Goal: Information Seeking & Learning: Check status

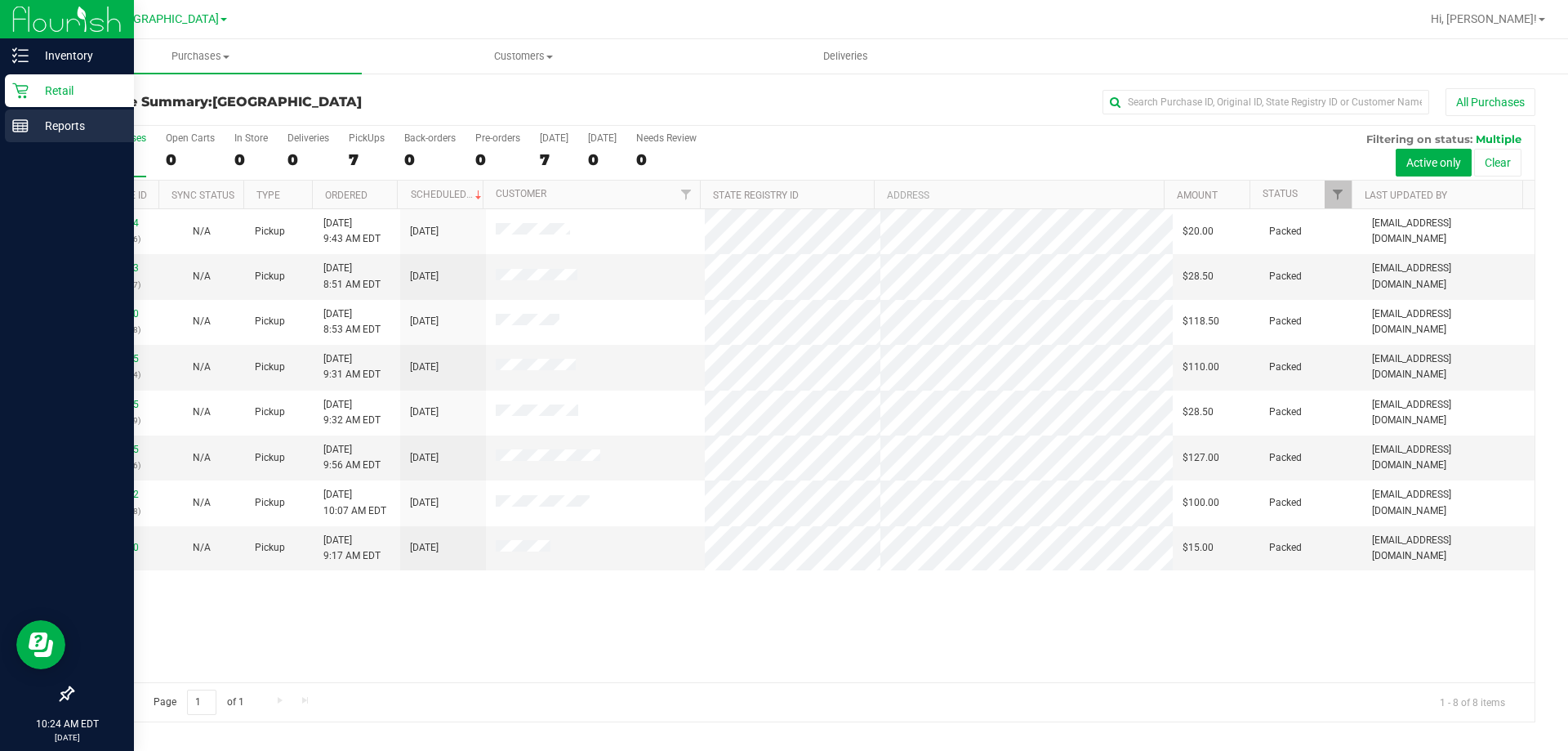
click at [19, 123] on line at bounding box center [21, 123] width 15 height 0
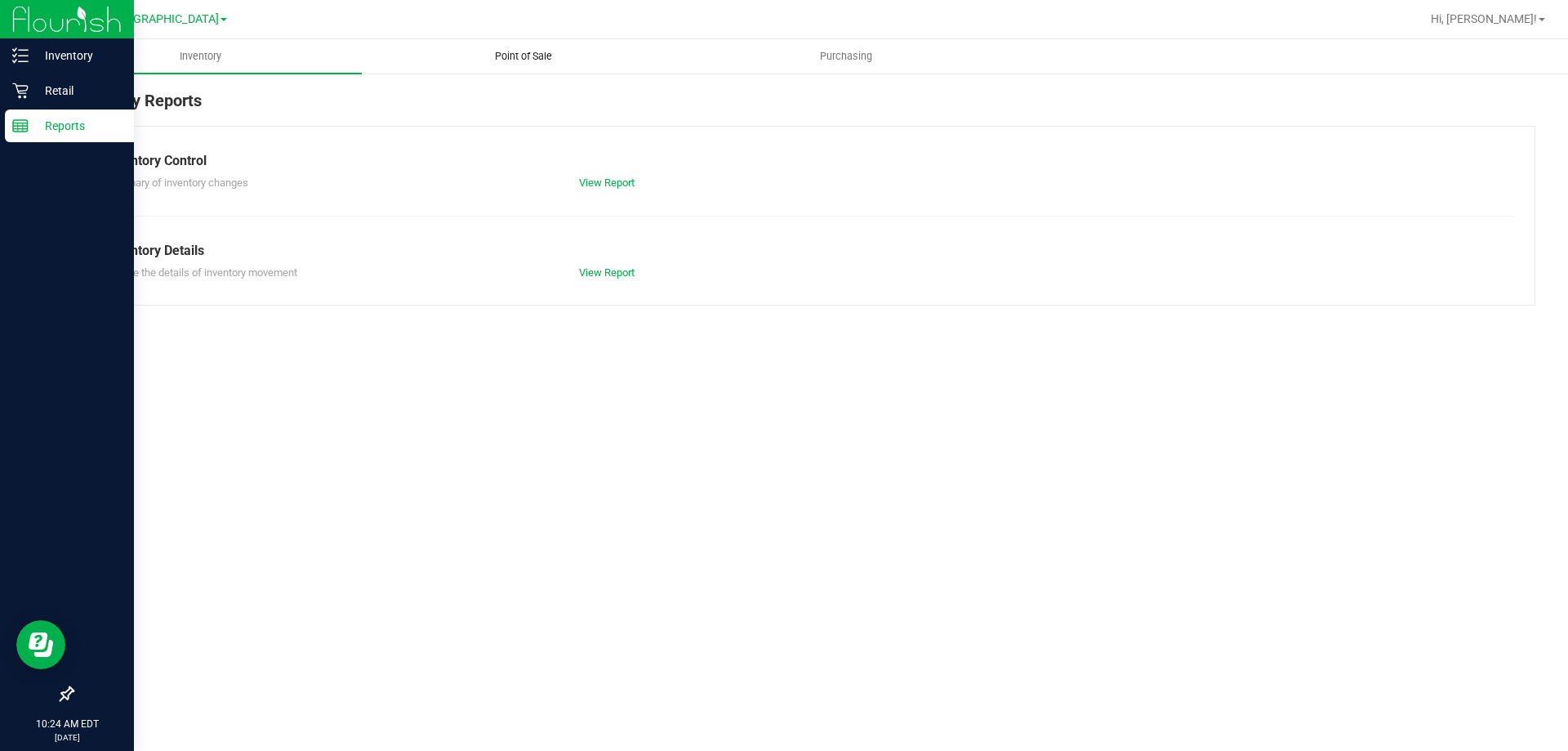
click at [528, 59] on span "Point of Sale" at bounding box center [523, 57] width 101 height 15
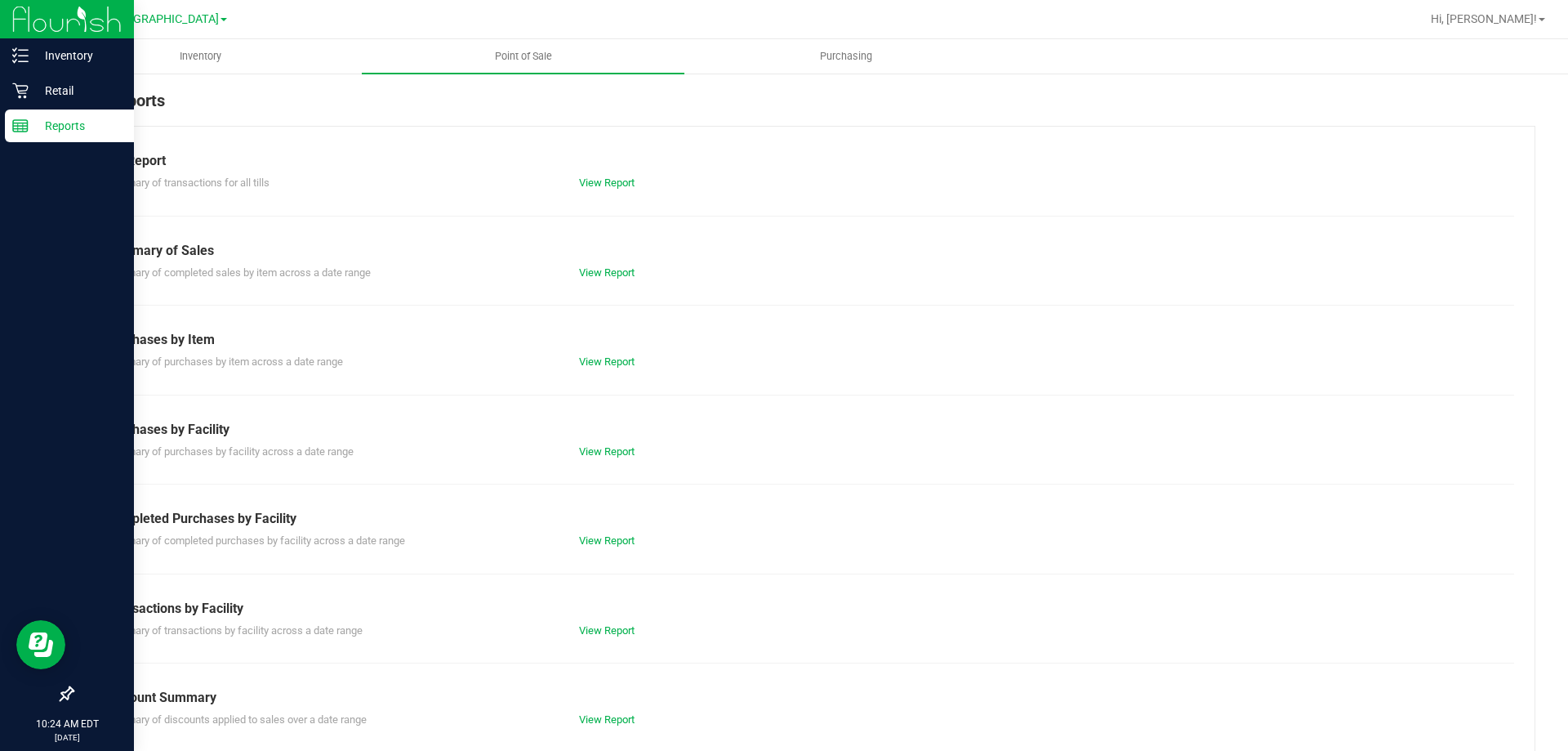
click at [602, 527] on div "Completed Purchases by Facility" at bounding box center [804, 518] width 1397 height 19
click at [603, 535] on link "View Report" at bounding box center [607, 540] width 56 height 13
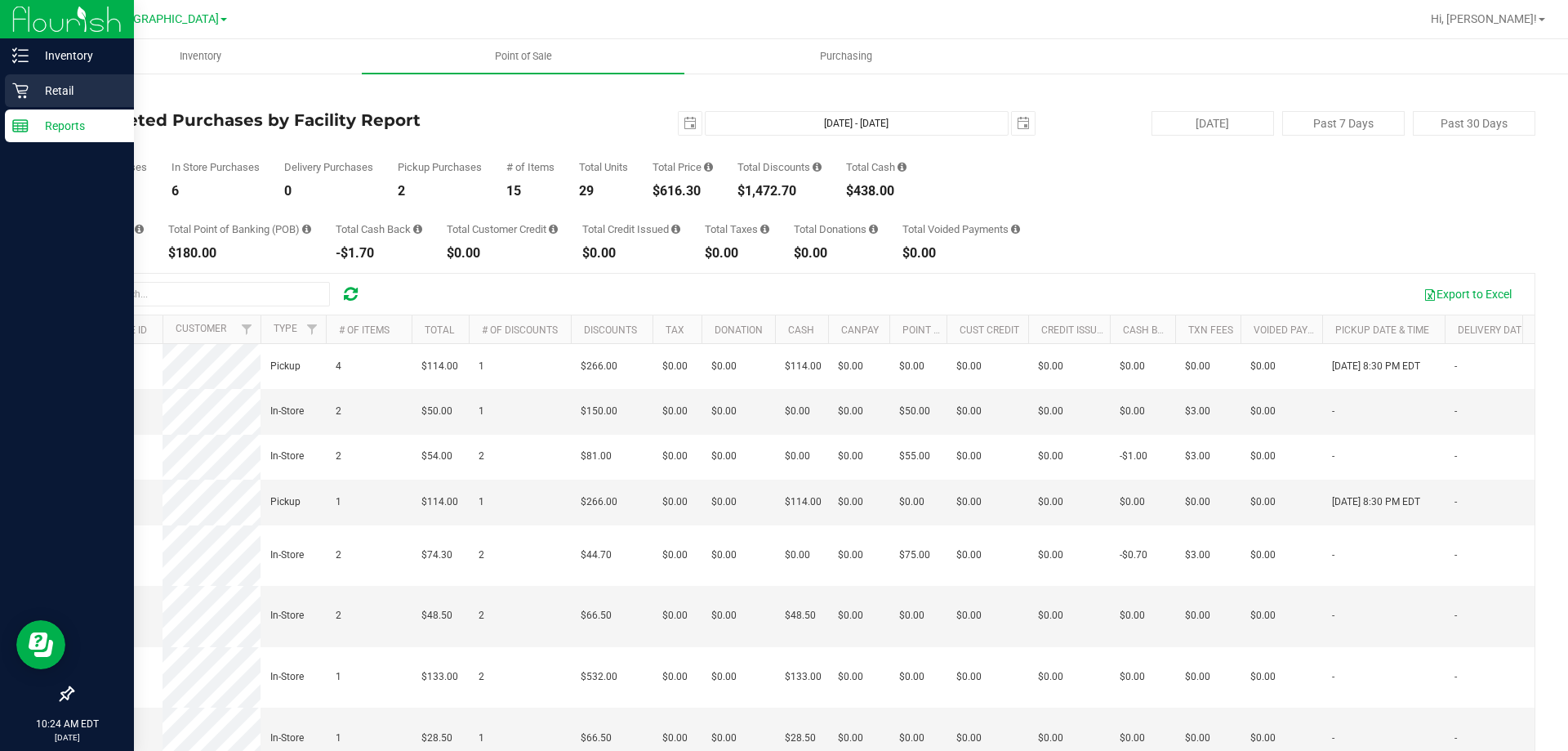
click at [23, 92] on icon at bounding box center [21, 91] width 17 height 17
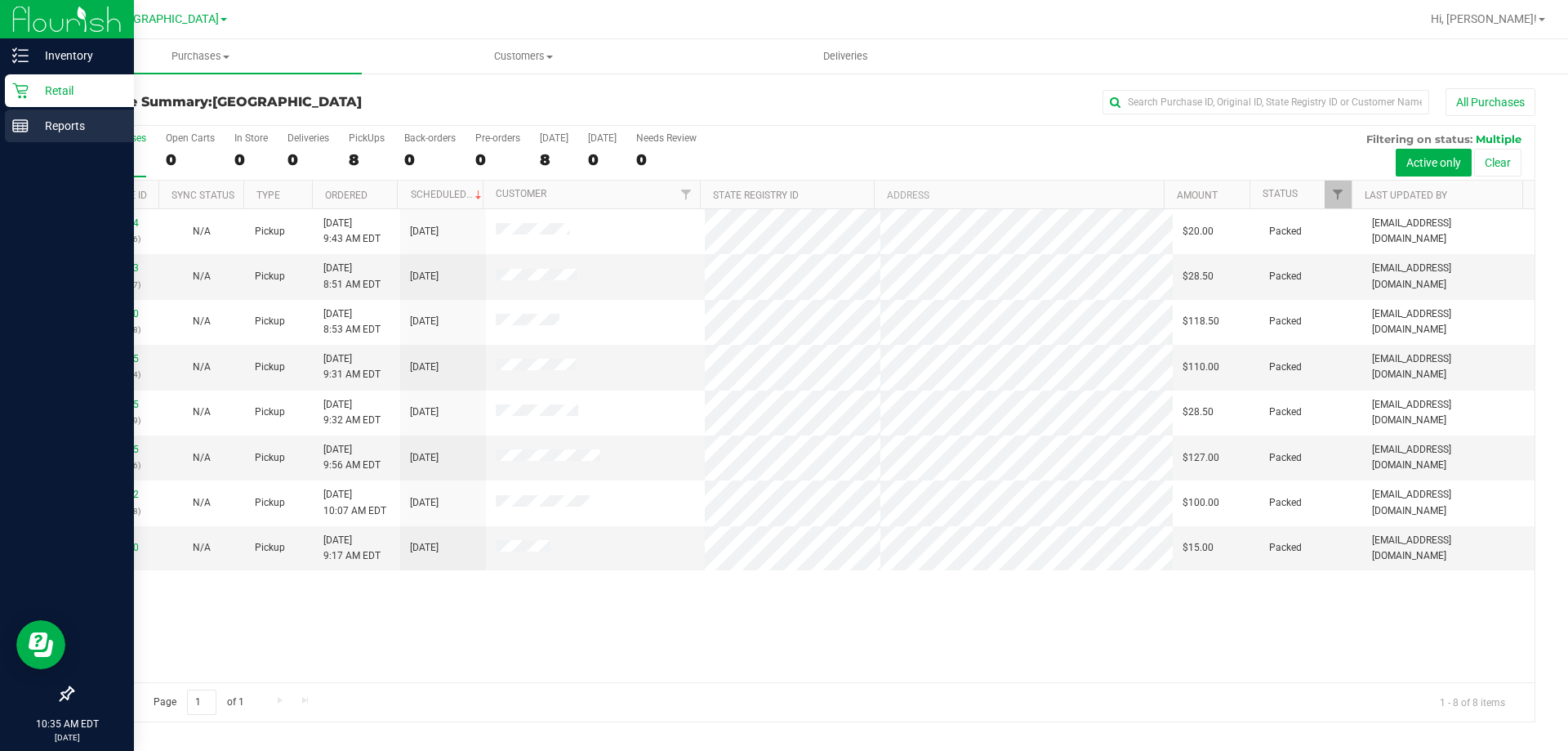
click at [30, 123] on p "Reports" at bounding box center [77, 125] width 98 height 19
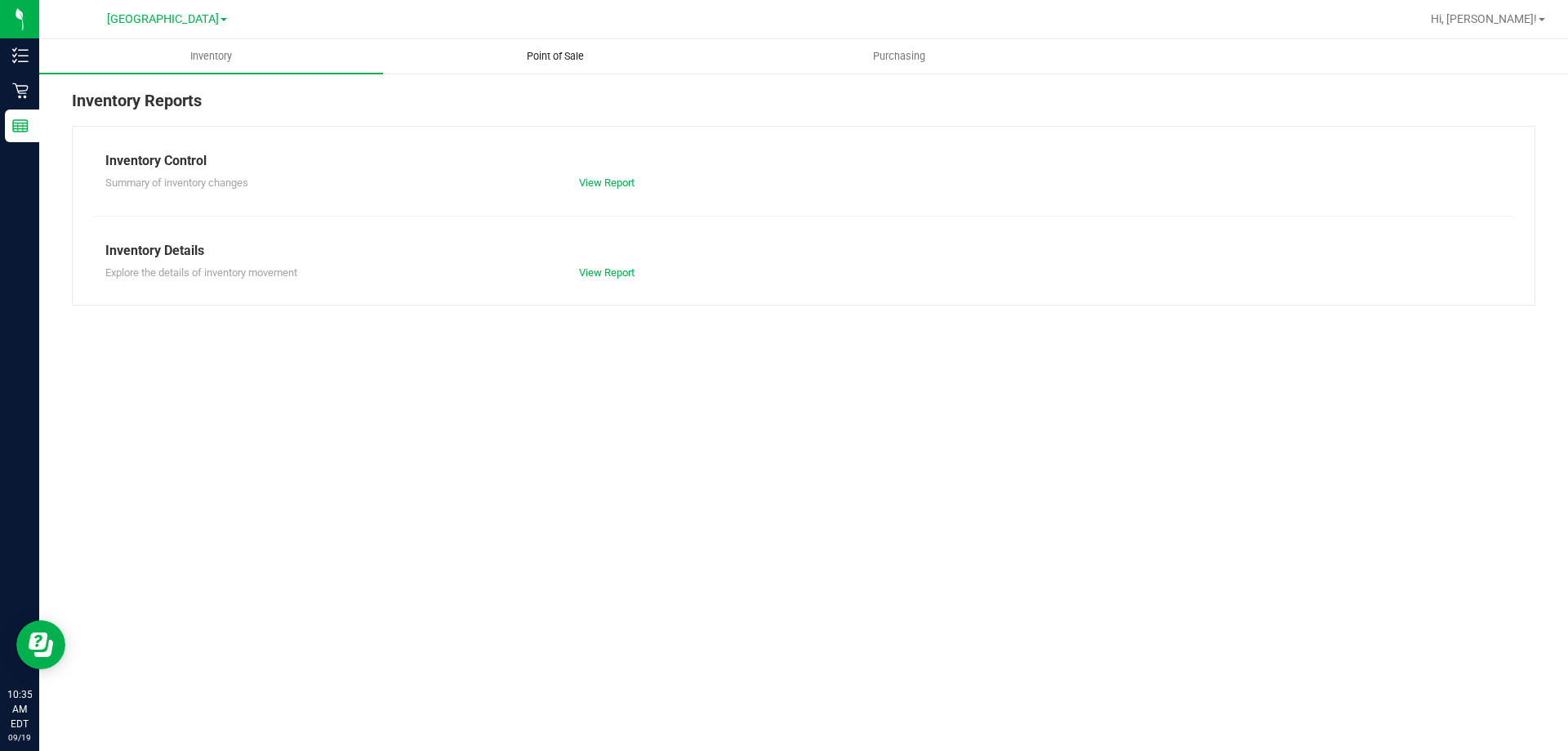
click at [543, 58] on span "Point of Sale" at bounding box center [555, 57] width 101 height 15
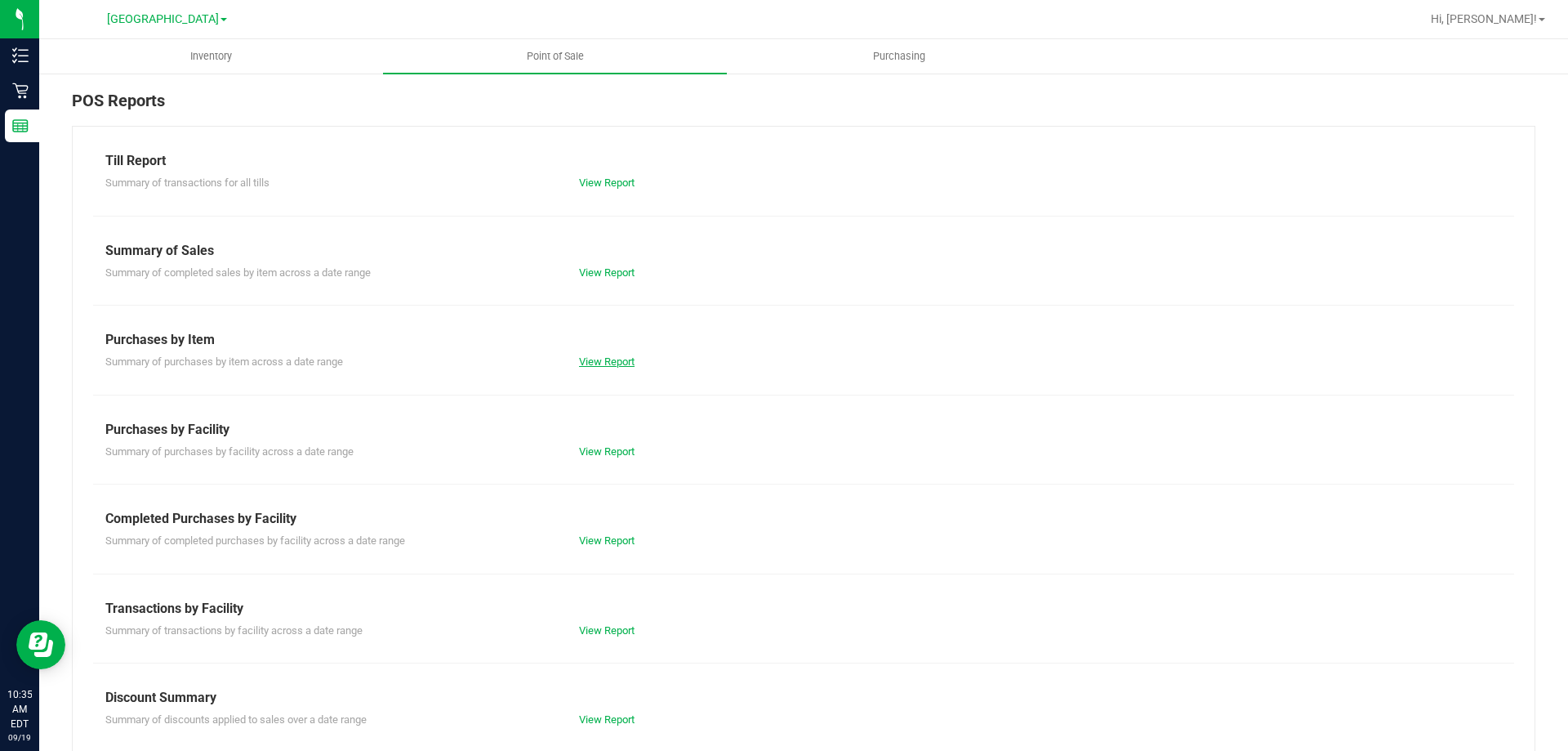
click at [591, 360] on link "View Report" at bounding box center [607, 361] width 56 height 13
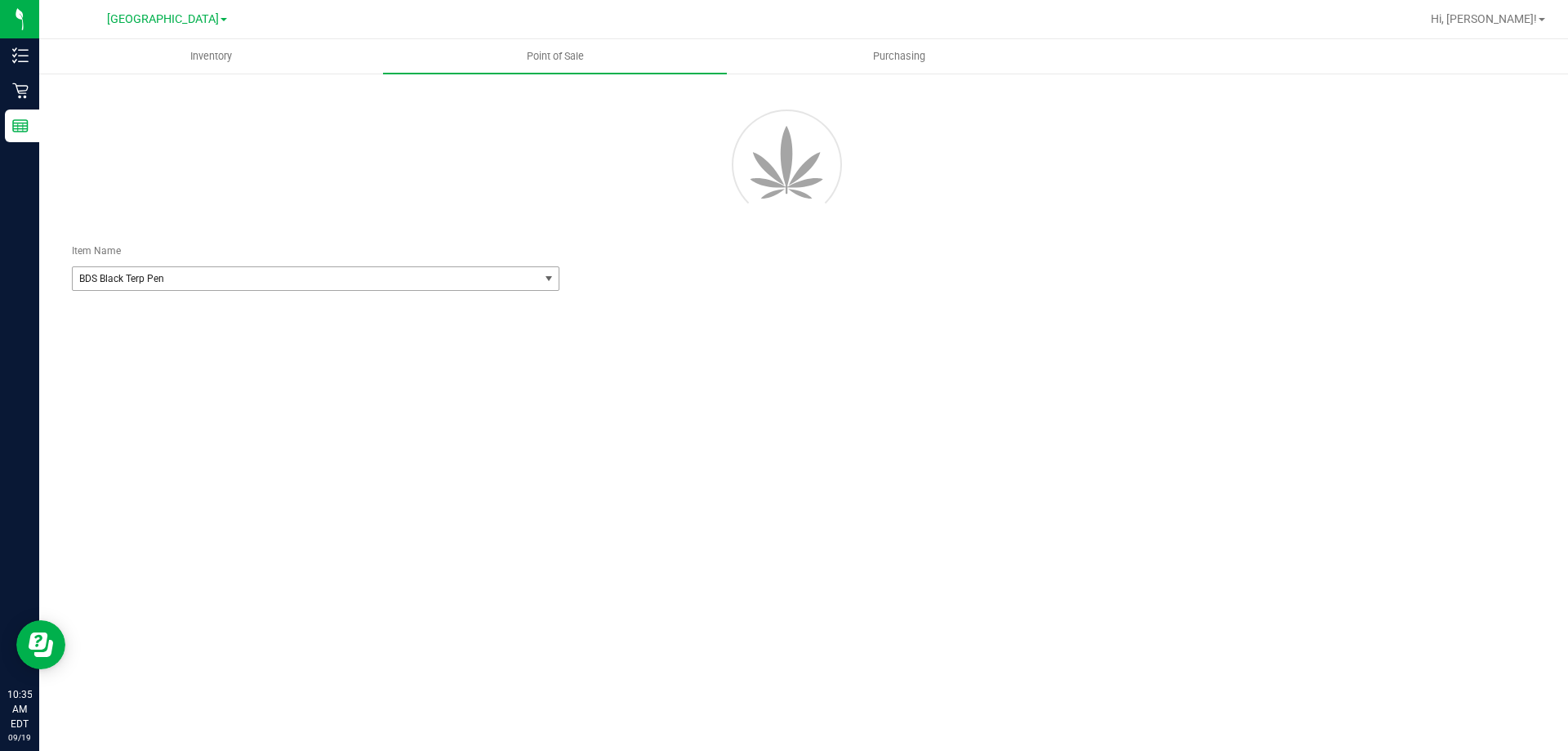
click at [543, 277] on span "select" at bounding box center [549, 279] width 13 height 13
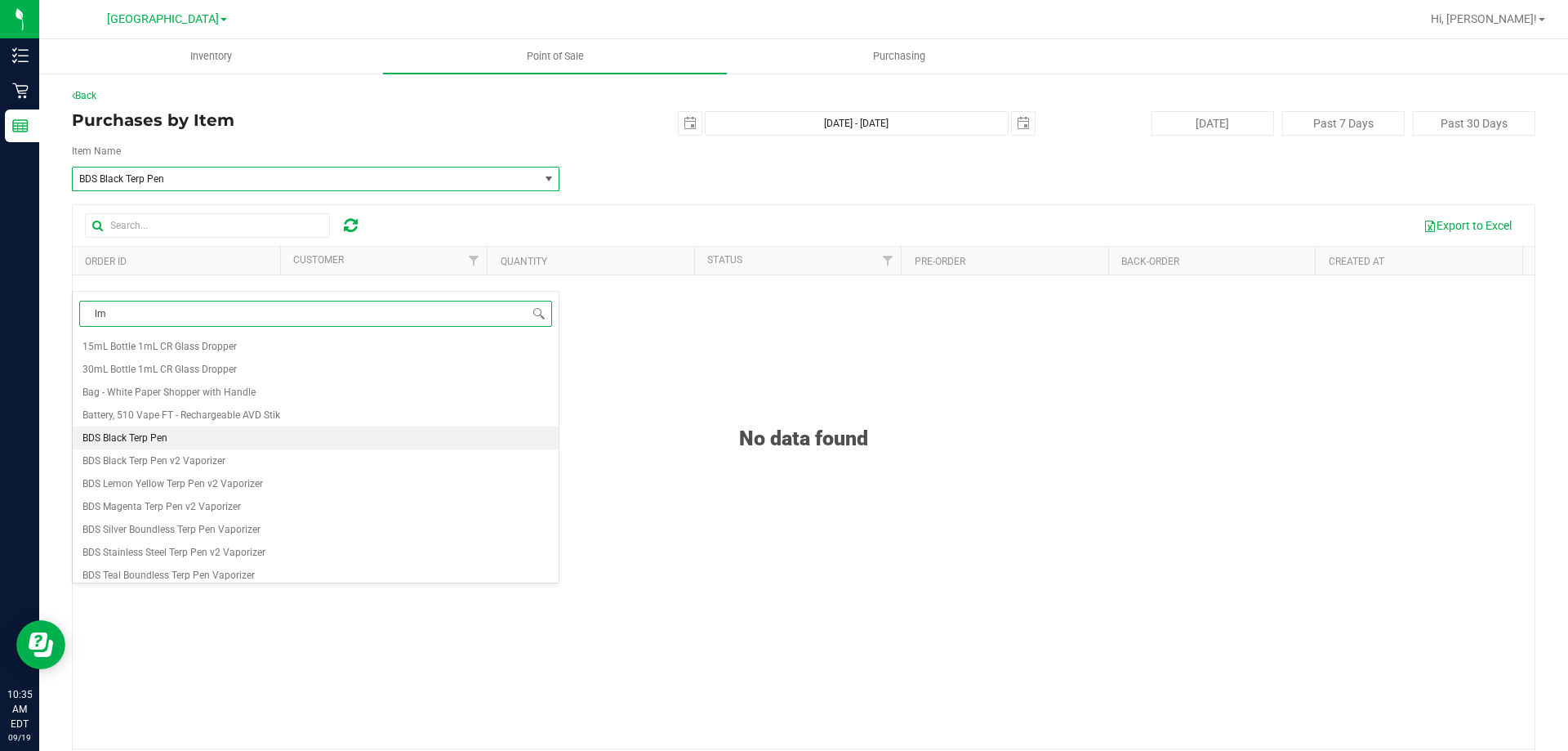
type input "lmz"
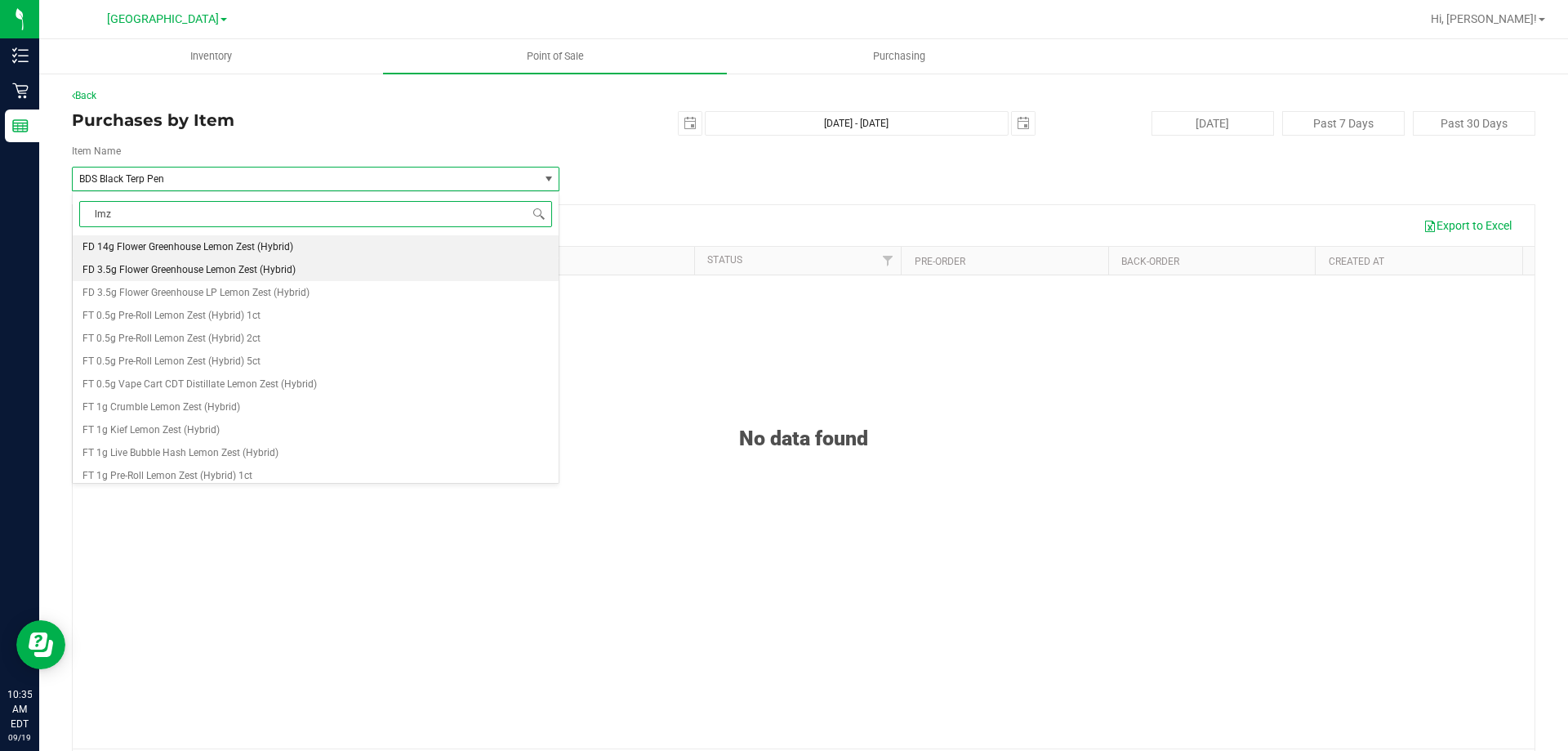
click at [283, 261] on li "FD 3.5g Flower Greenhouse Lemon Zest (Hybrid)" at bounding box center [315, 269] width 486 height 23
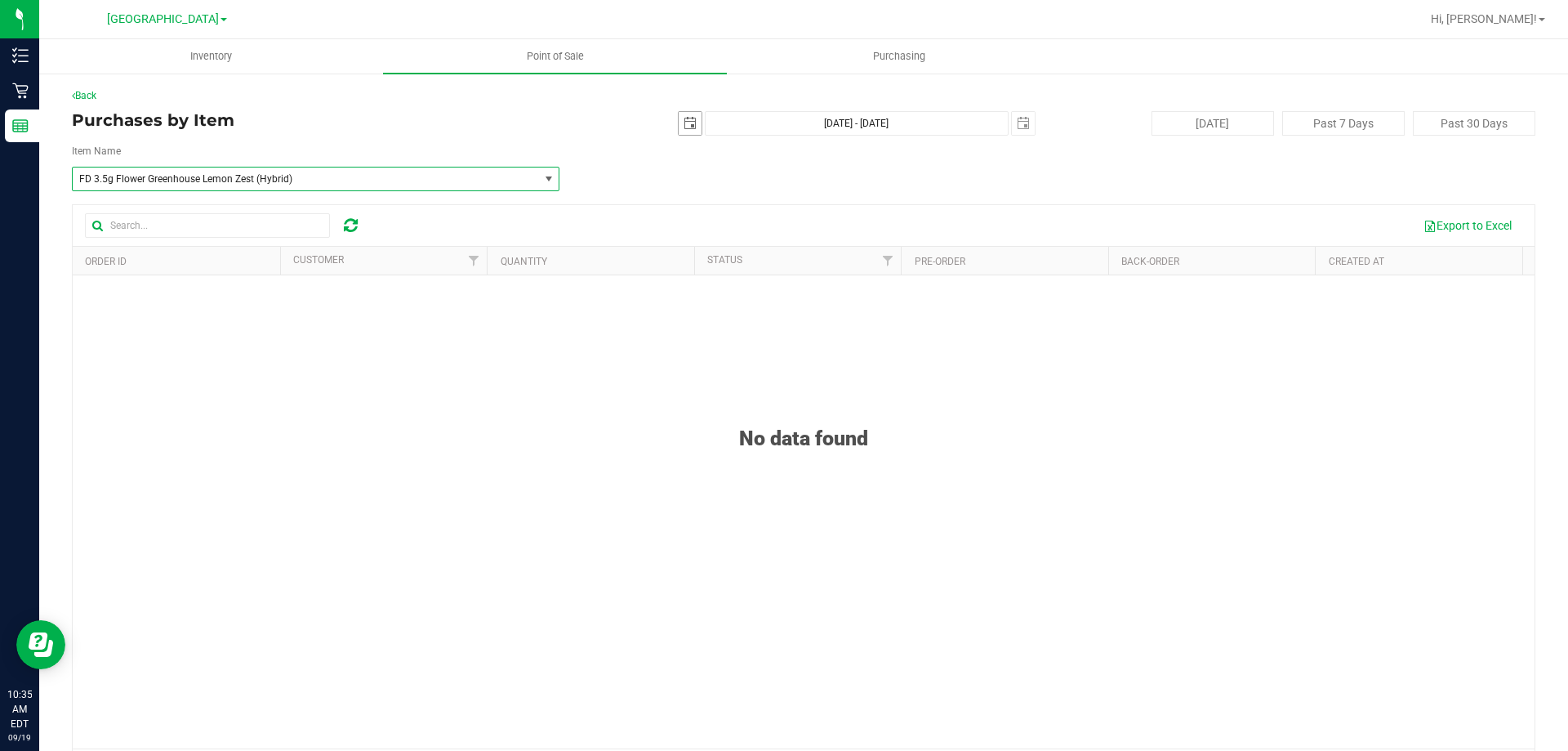
click at [683, 123] on span "select" at bounding box center [690, 123] width 13 height 13
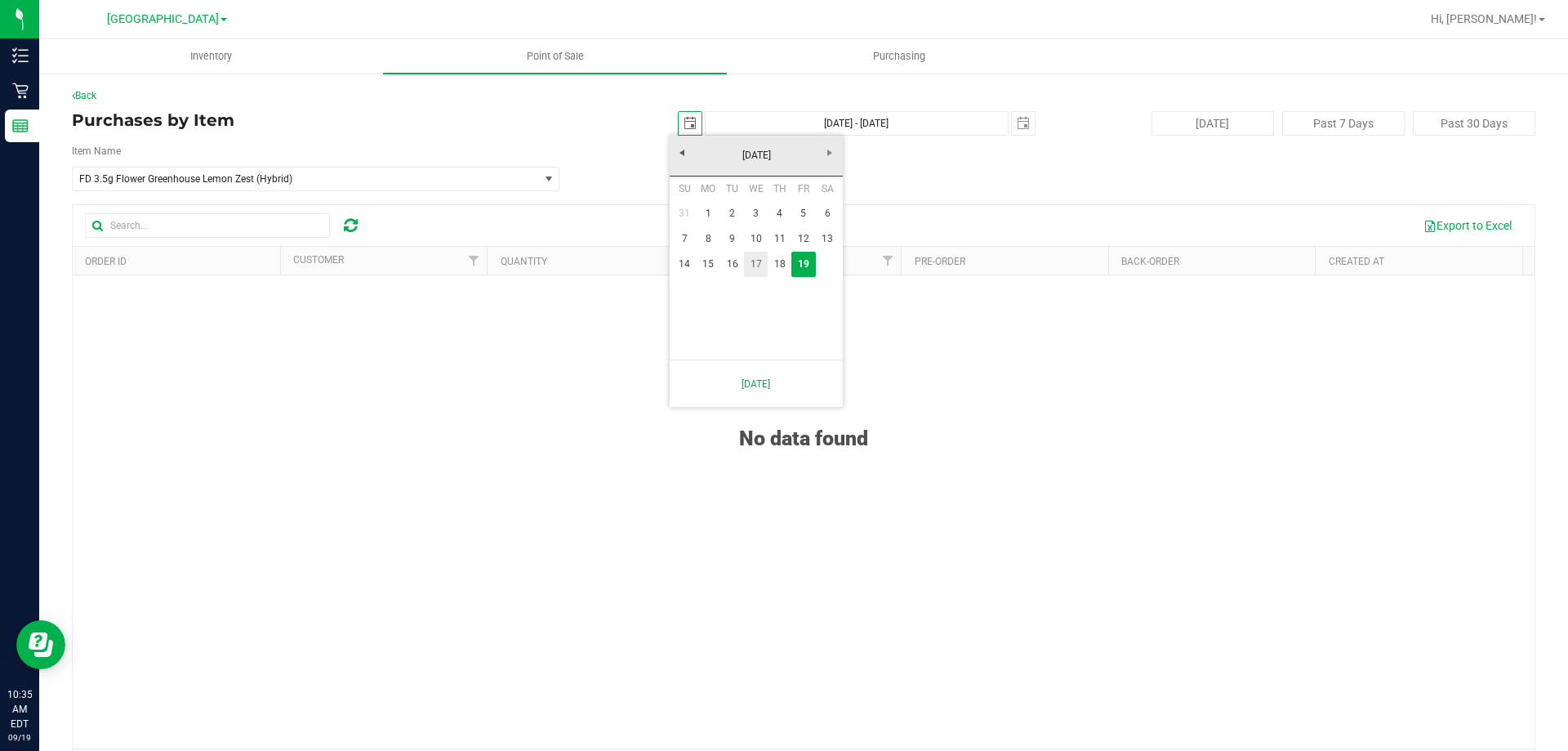
click at [755, 260] on link "17" at bounding box center [756, 264] width 23 height 25
type input "[DATE]"
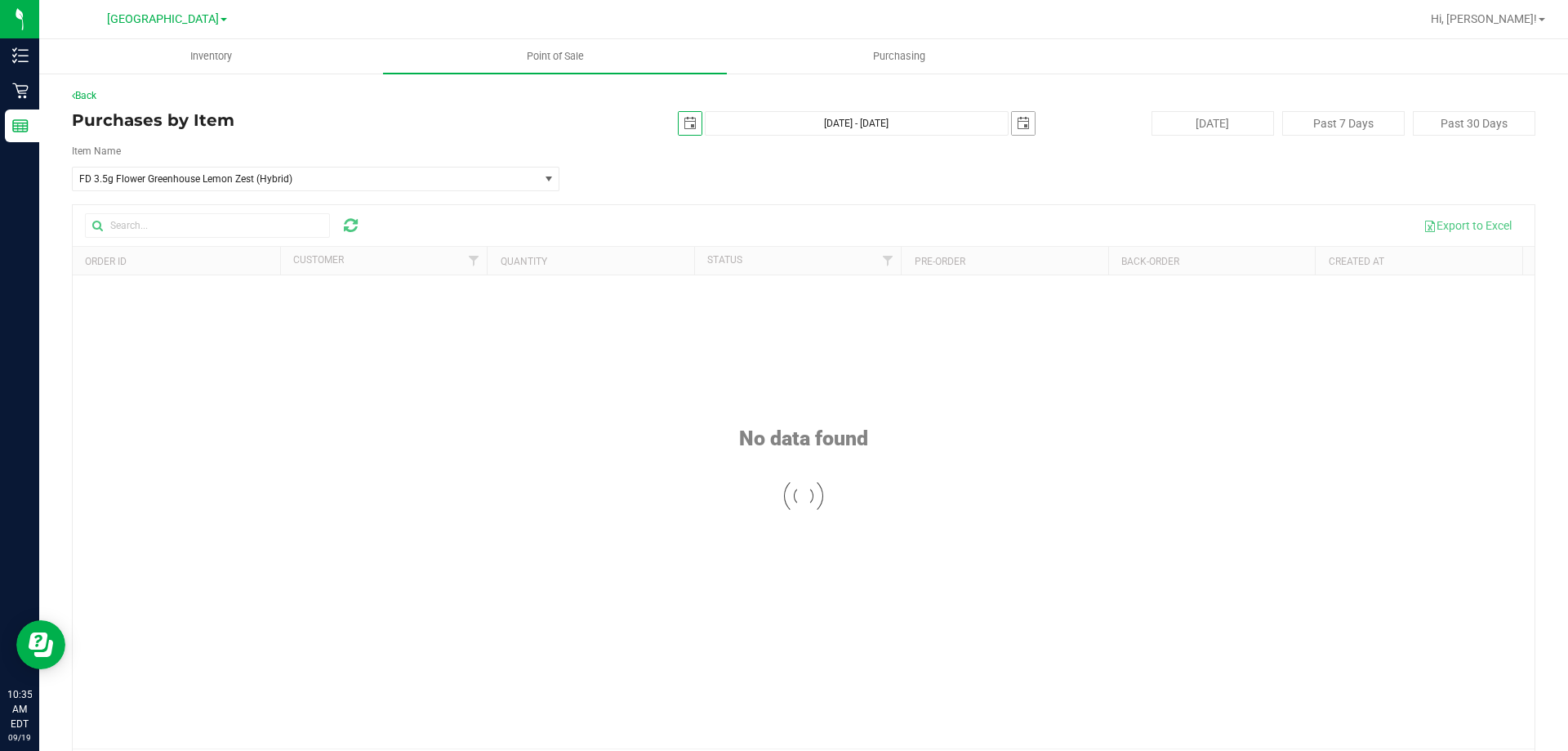
click at [1017, 119] on span "select" at bounding box center [1024, 123] width 13 height 13
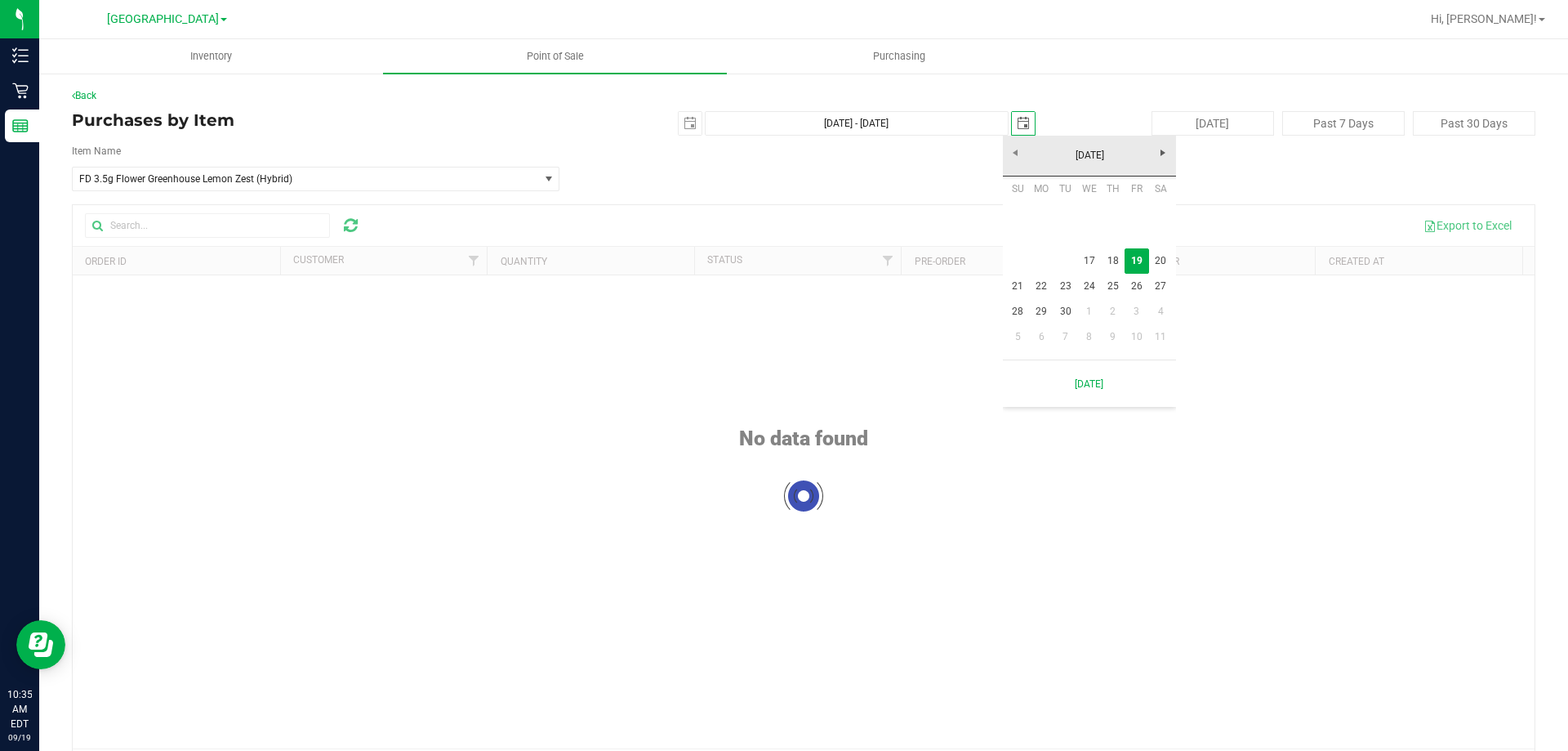
scroll to position [0, 41]
click at [1084, 258] on link "17" at bounding box center [1089, 261] width 23 height 25
type input "[DATE] - [DATE]"
type input "[DATE]"
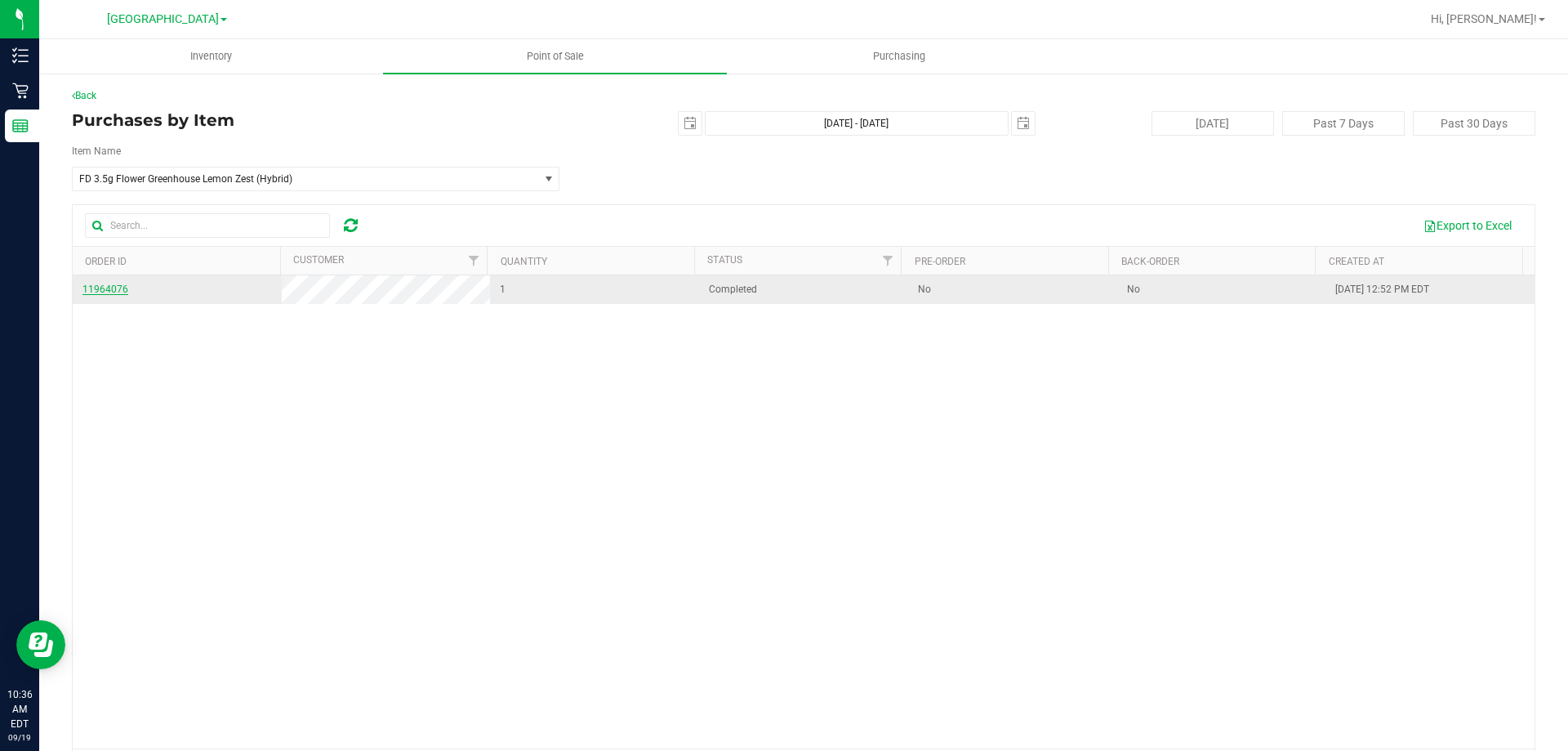
click at [98, 290] on span "11964076" at bounding box center [105, 290] width 46 height 12
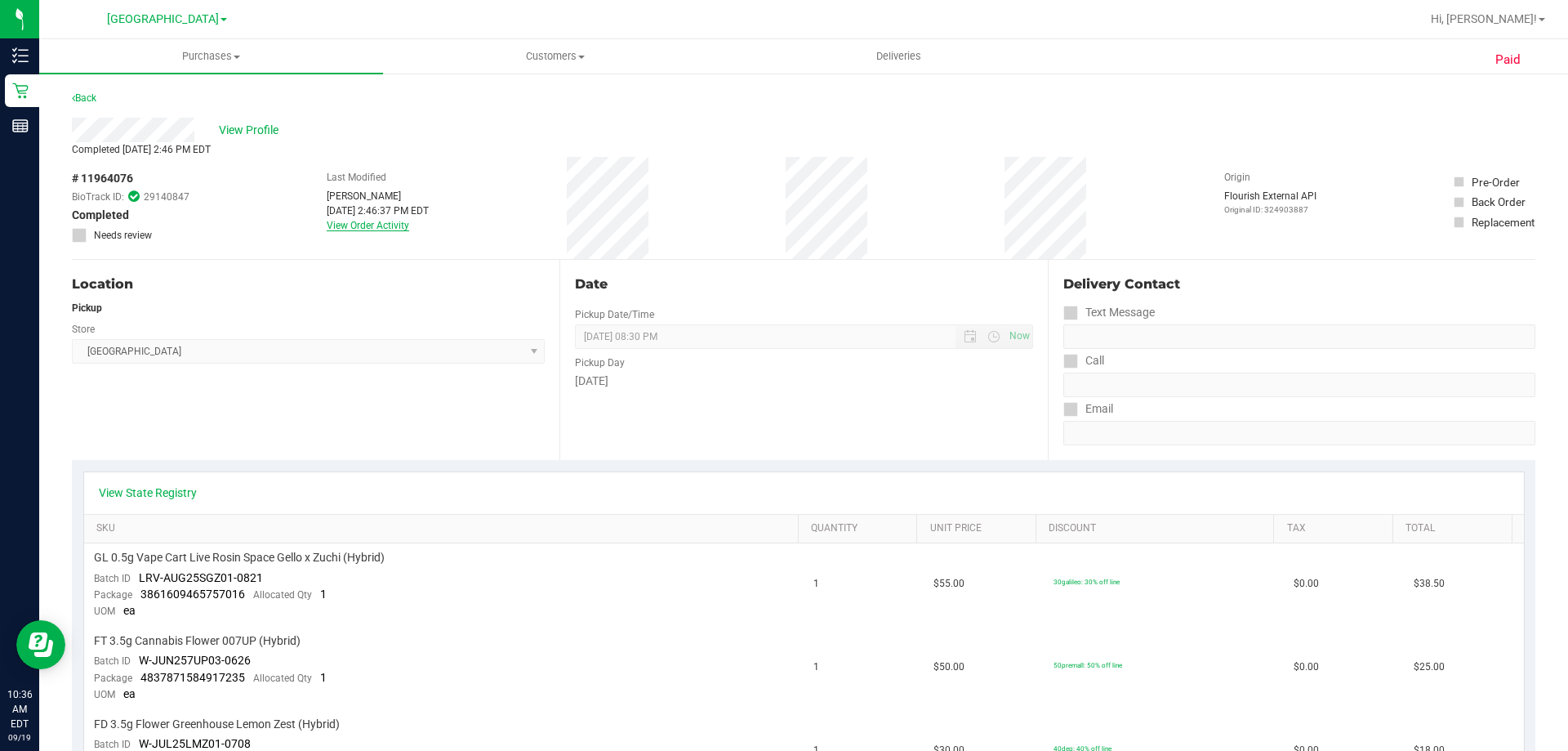
click at [367, 224] on link "View Order Activity" at bounding box center [368, 225] width 83 height 12
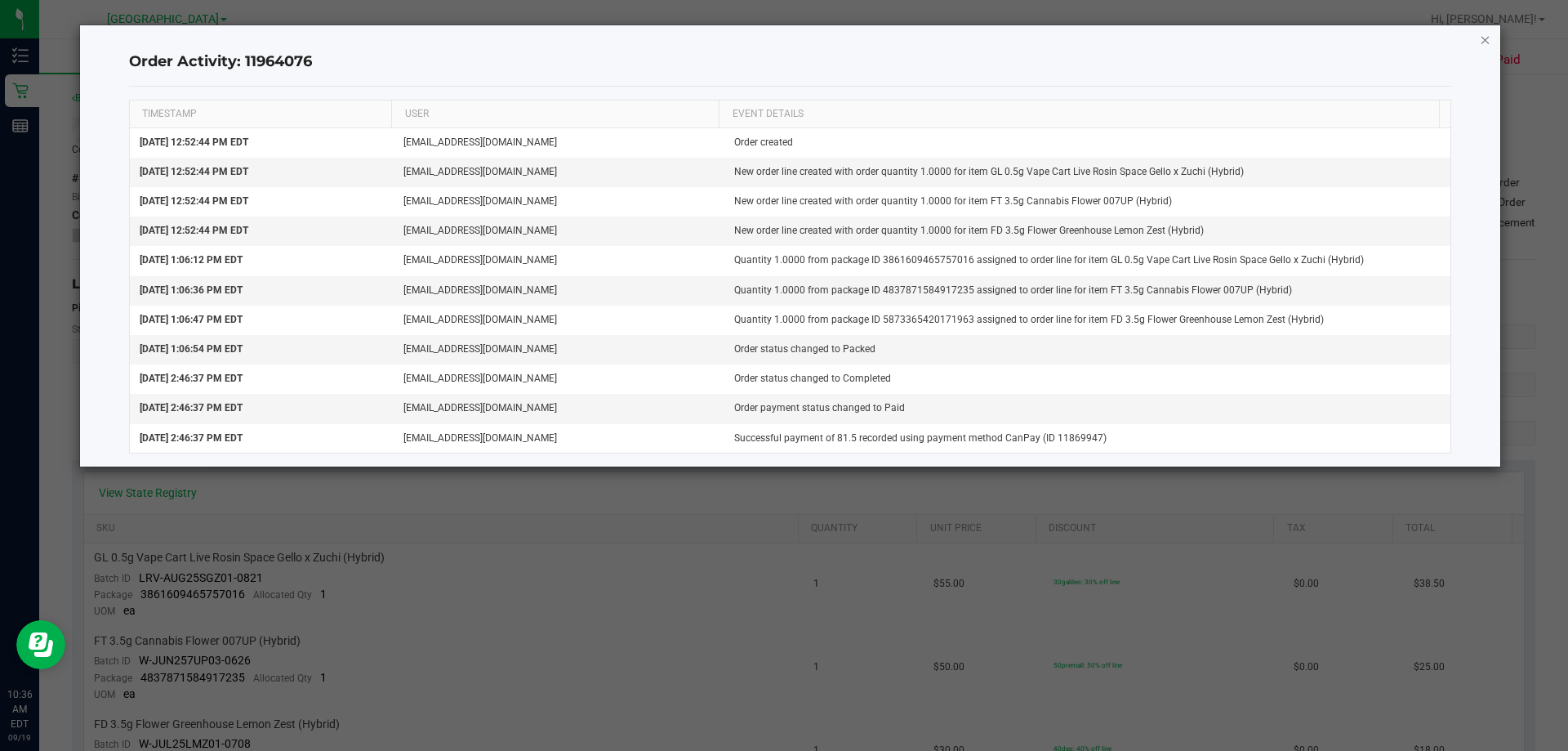
click at [1485, 42] on icon "button" at bounding box center [1486, 38] width 12 height 19
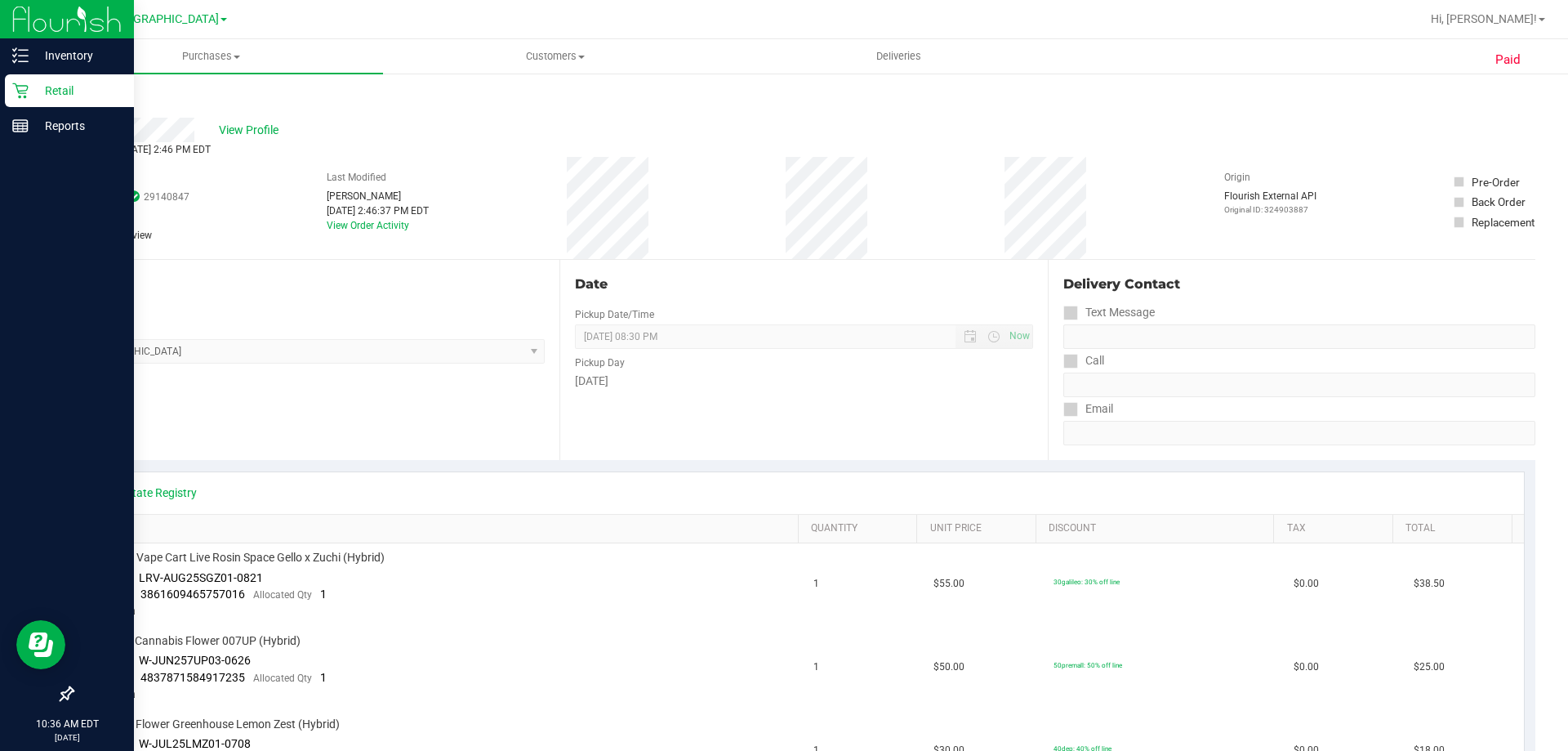
click at [57, 90] on p "Retail" at bounding box center [77, 90] width 98 height 19
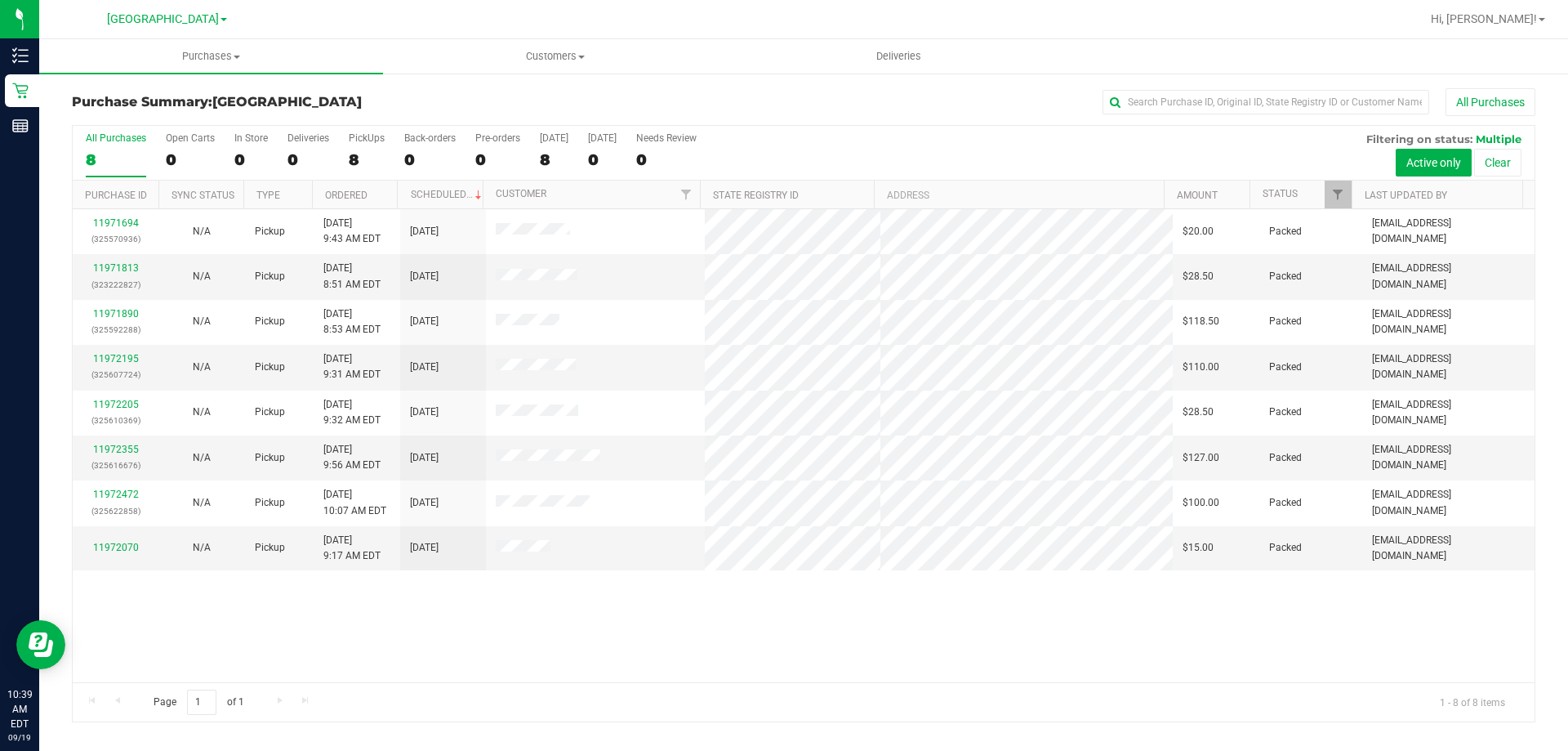
click at [866, 620] on div "11971694 (325570936) N/A Pickup [DATE] 9:43 AM EDT 9/19/2025 $20.00 Packed [EMA…" at bounding box center [804, 446] width 1462 height 473
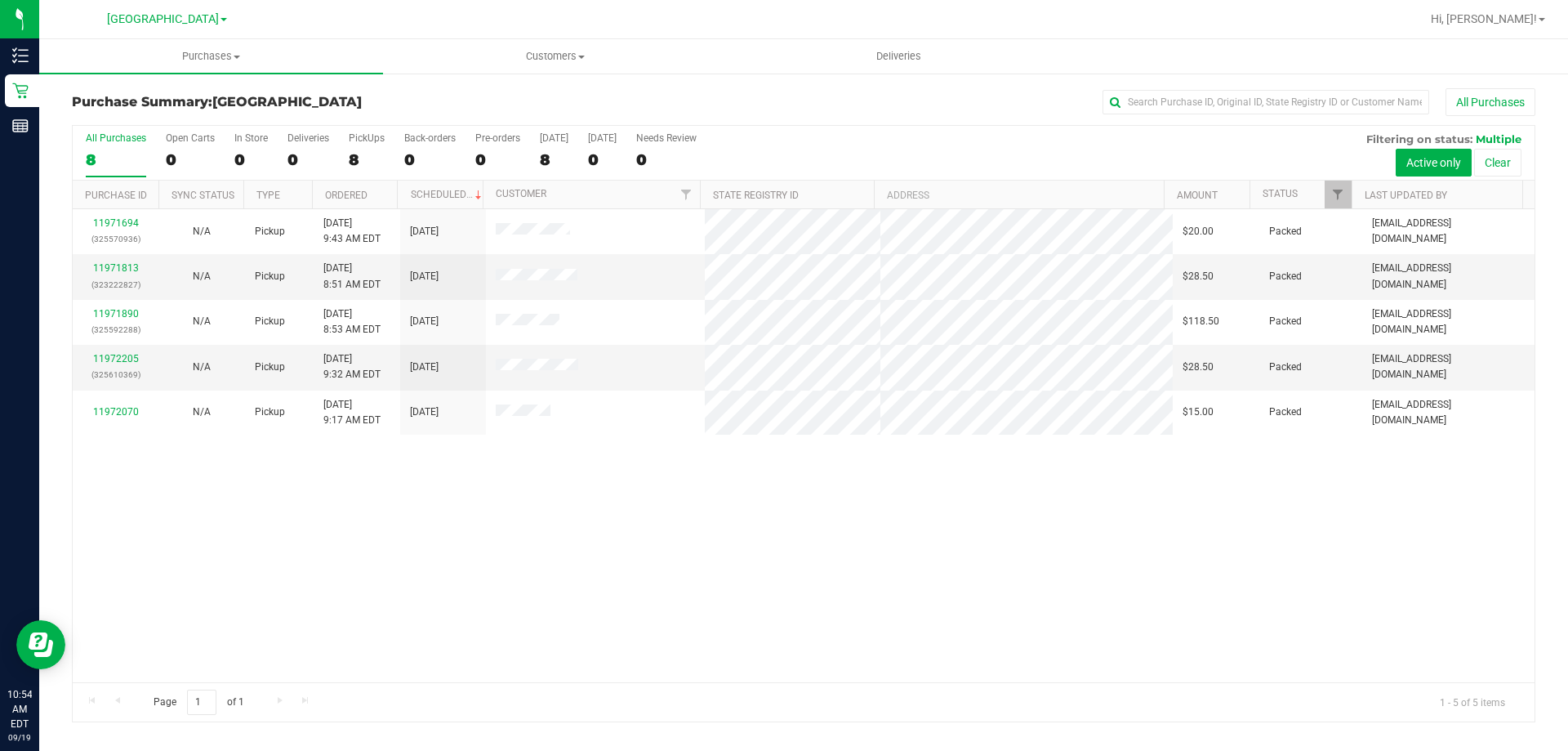
click at [1273, 662] on div "11971694 (325570936) N/A Pickup [DATE] 9:43 AM EDT 9/19/2025 $20.00 Packed [EMA…" at bounding box center [804, 446] width 1462 height 473
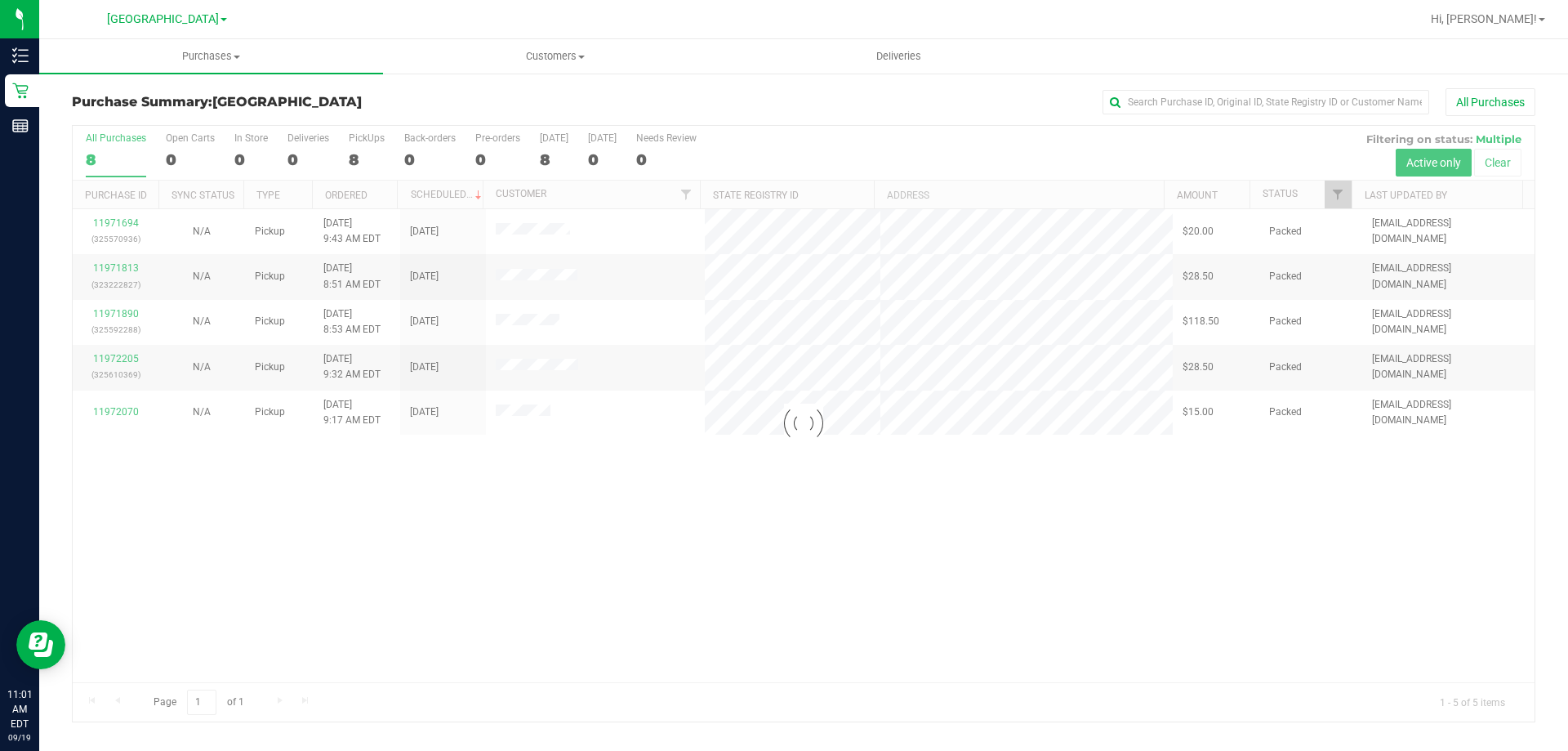
click at [1065, 606] on div at bounding box center [804, 424] width 1462 height 596
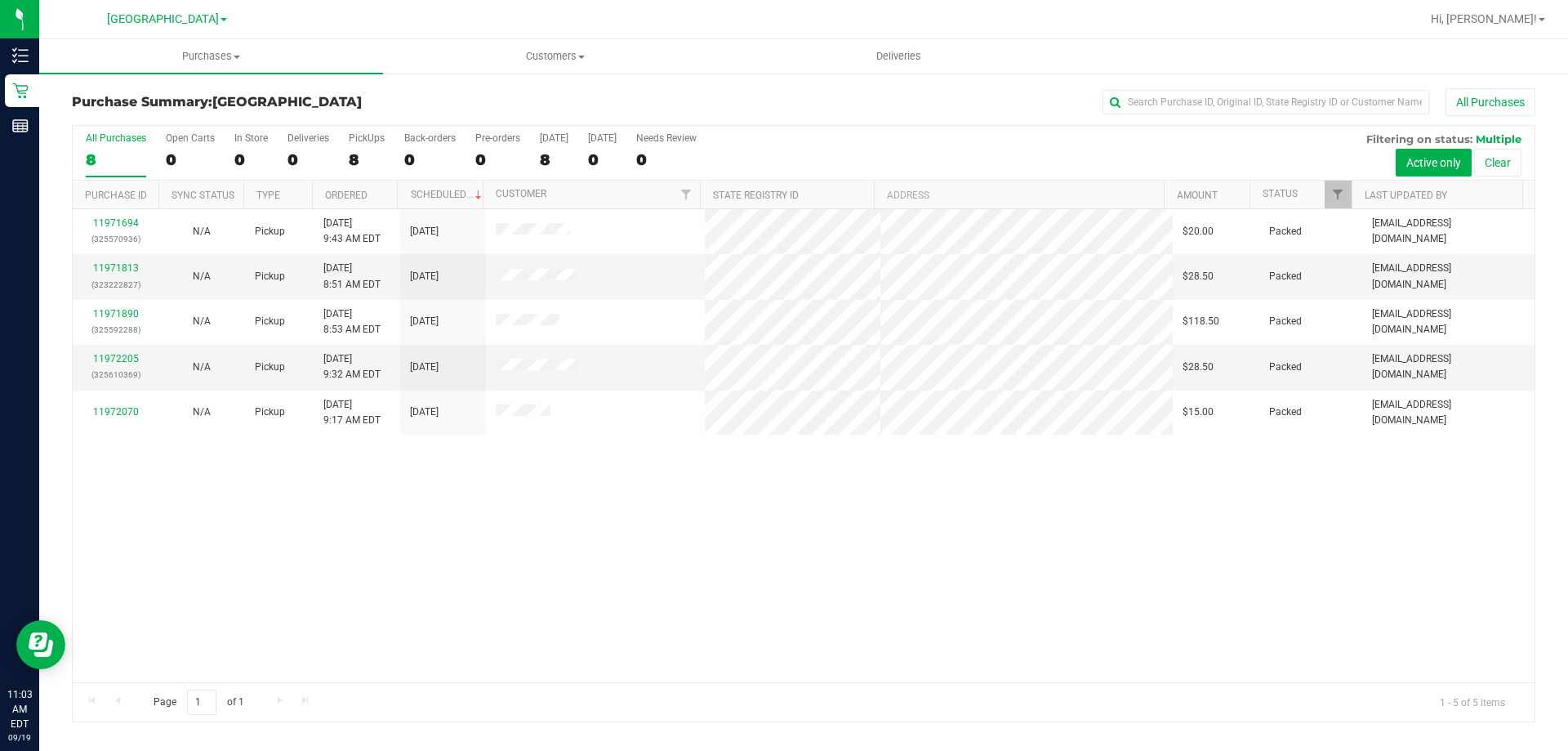
click at [955, 533] on div "11971694 (325570936) N/A Pickup [DATE] 9:43 AM EDT 9/19/2025 $20.00 Packed [EMA…" at bounding box center [804, 446] width 1462 height 473
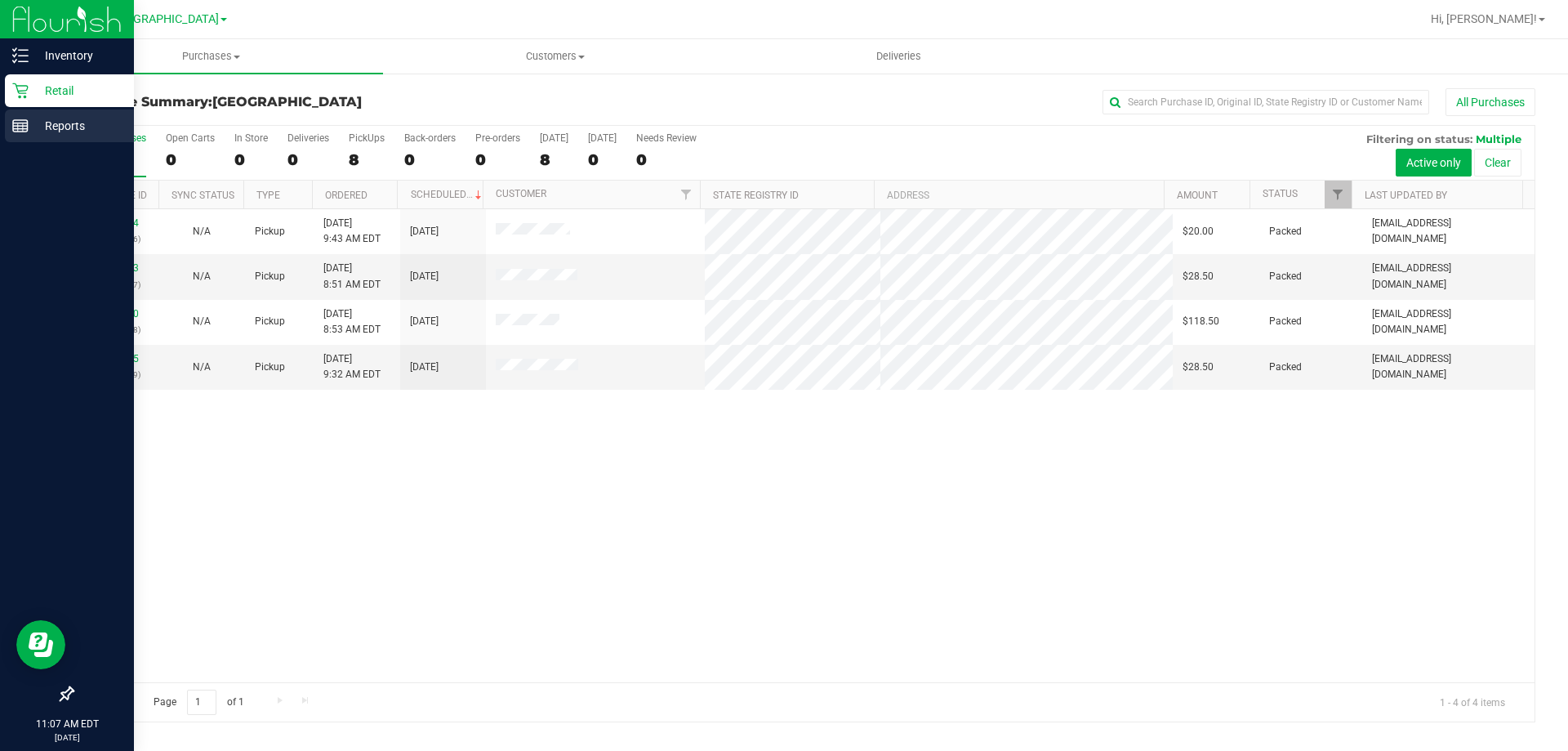
click at [36, 128] on p "Reports" at bounding box center [77, 125] width 98 height 19
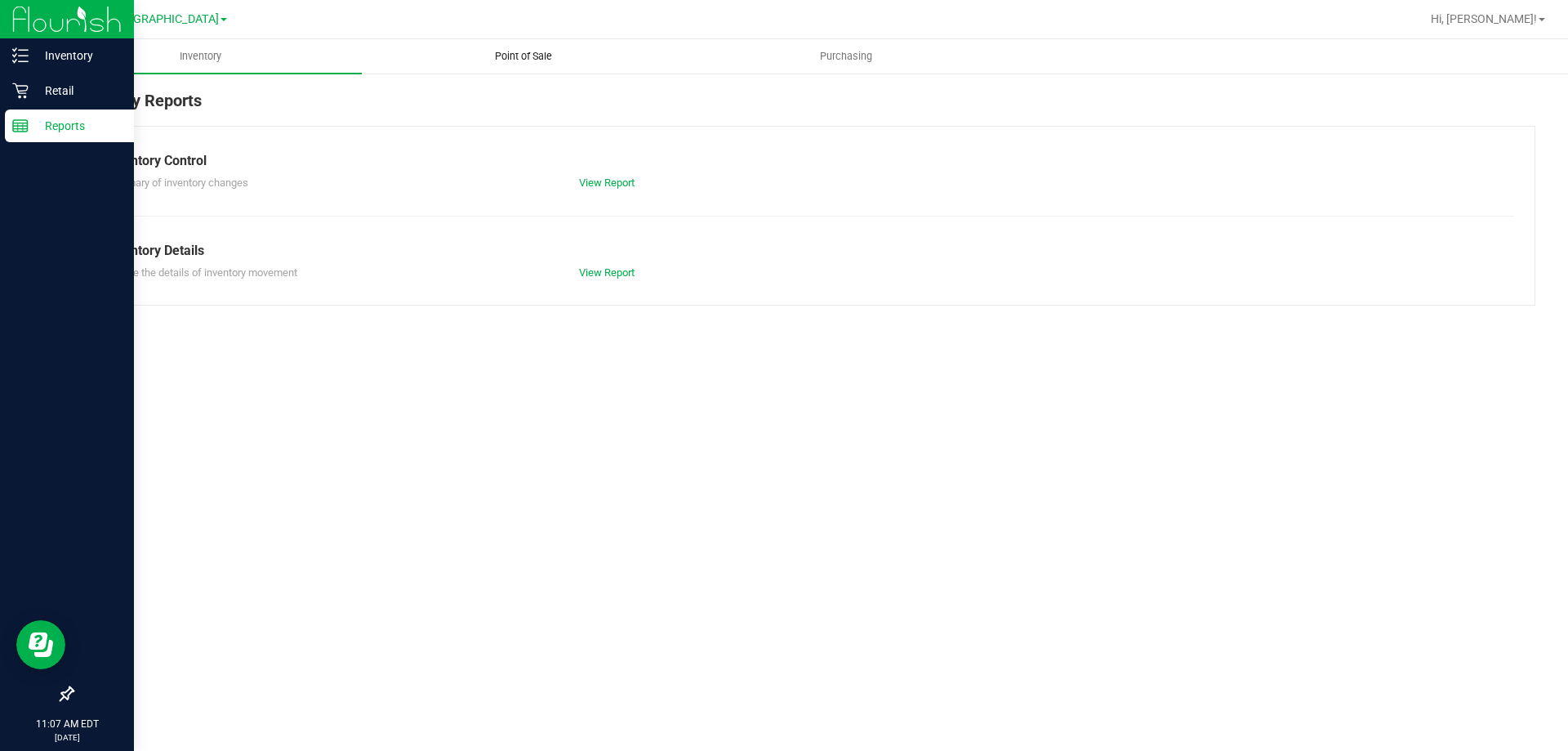
click at [554, 54] on span "Point of Sale" at bounding box center [523, 57] width 101 height 15
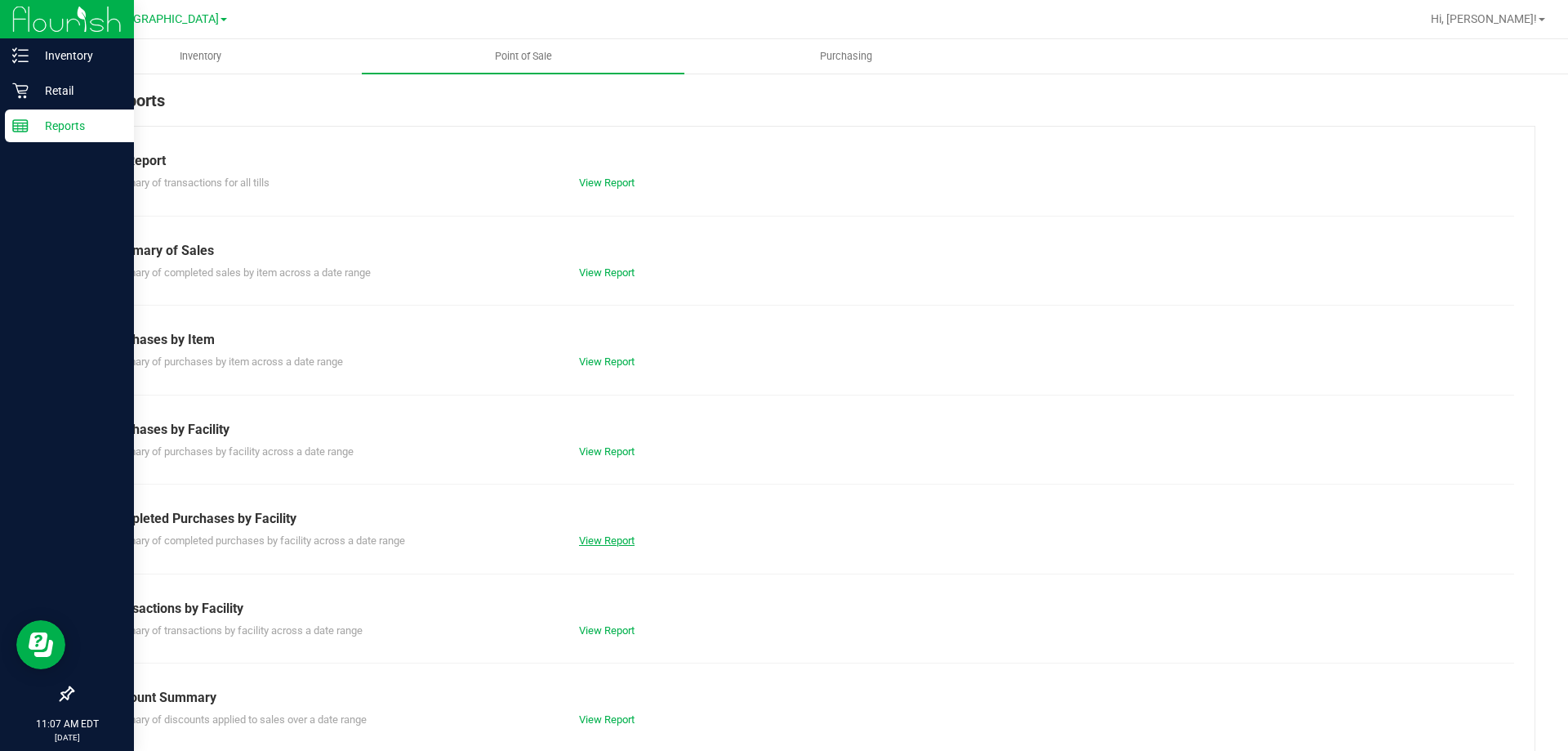
click at [625, 536] on link "View Report" at bounding box center [607, 540] width 56 height 13
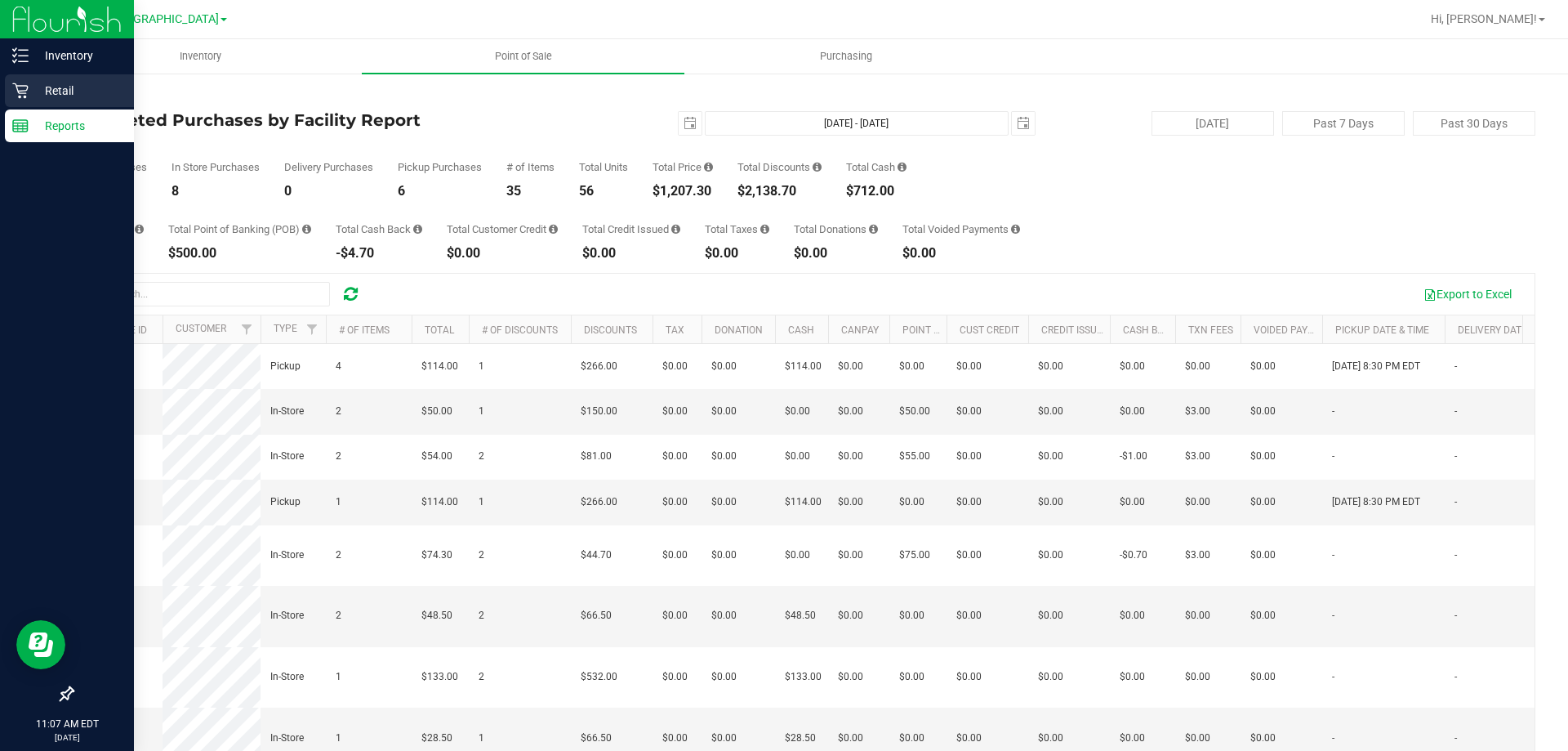
click at [38, 88] on p "Retail" at bounding box center [77, 90] width 98 height 19
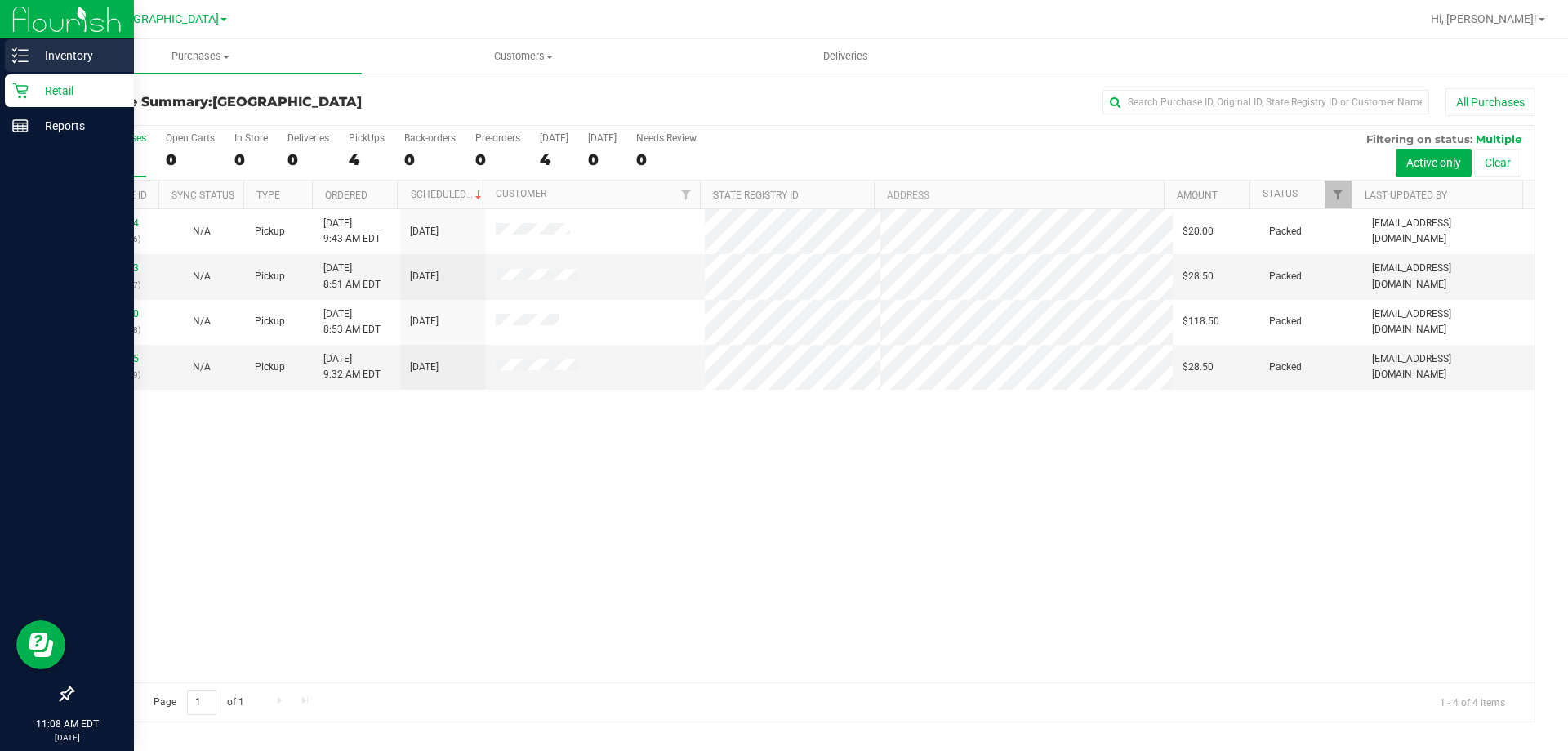
click at [46, 58] on p "Inventory" at bounding box center [77, 55] width 98 height 19
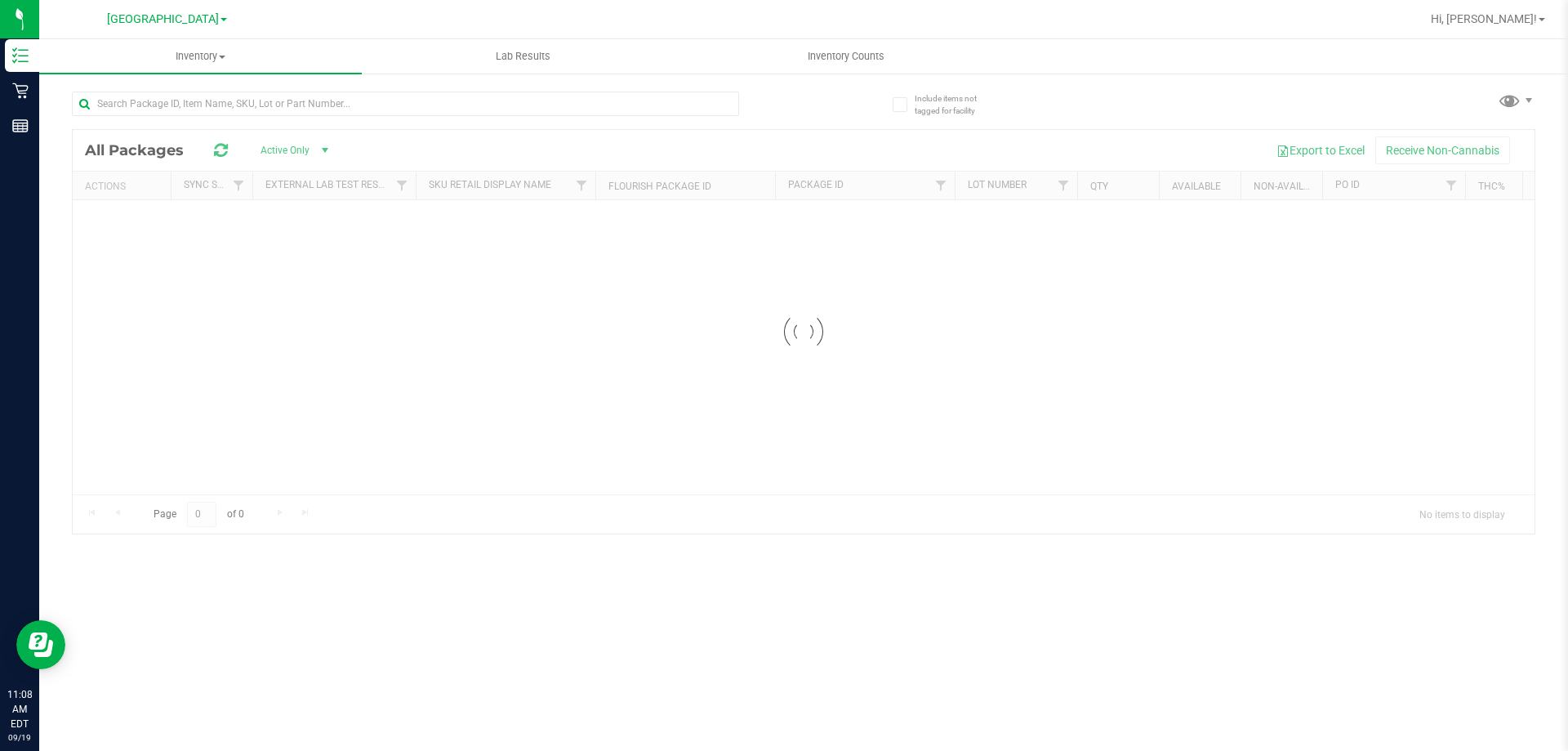
click at [527, 78] on div at bounding box center [437, 103] width 732 height 53
click at [527, 62] on div "Inventory All packages All inventory Waste log Lab Results Inventory Counts" at bounding box center [804, 395] width 1529 height 712
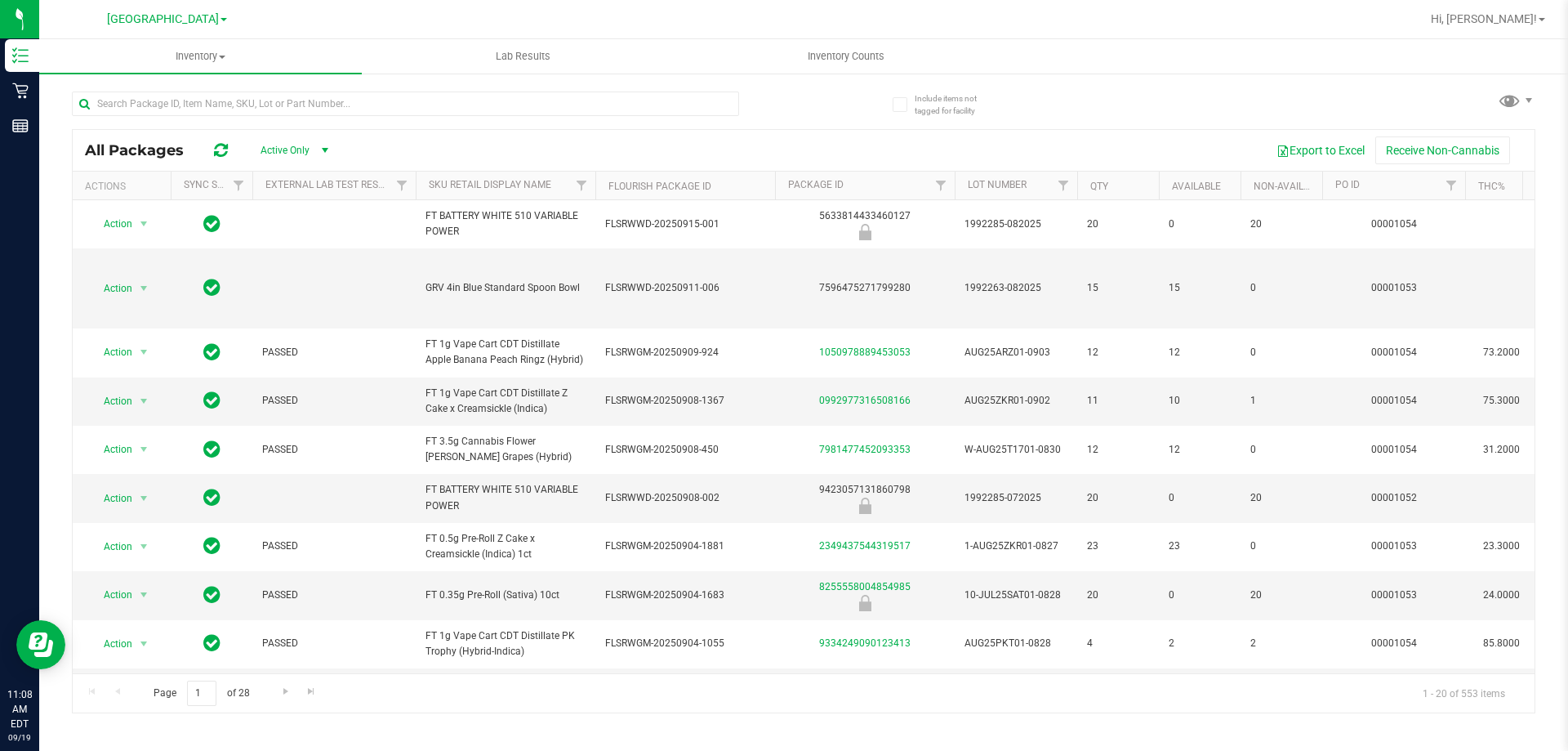
click at [1068, 93] on div "All Packages Active Only Active Only Lab Samples Locked All External Internal E…" at bounding box center [804, 395] width 1464 height 638
click at [1382, 103] on div "All Packages Active Only Active Only Lab Samples Locked All External Internal E…" at bounding box center [804, 395] width 1464 height 638
click at [547, 54] on span "Lab Results" at bounding box center [523, 57] width 98 height 15
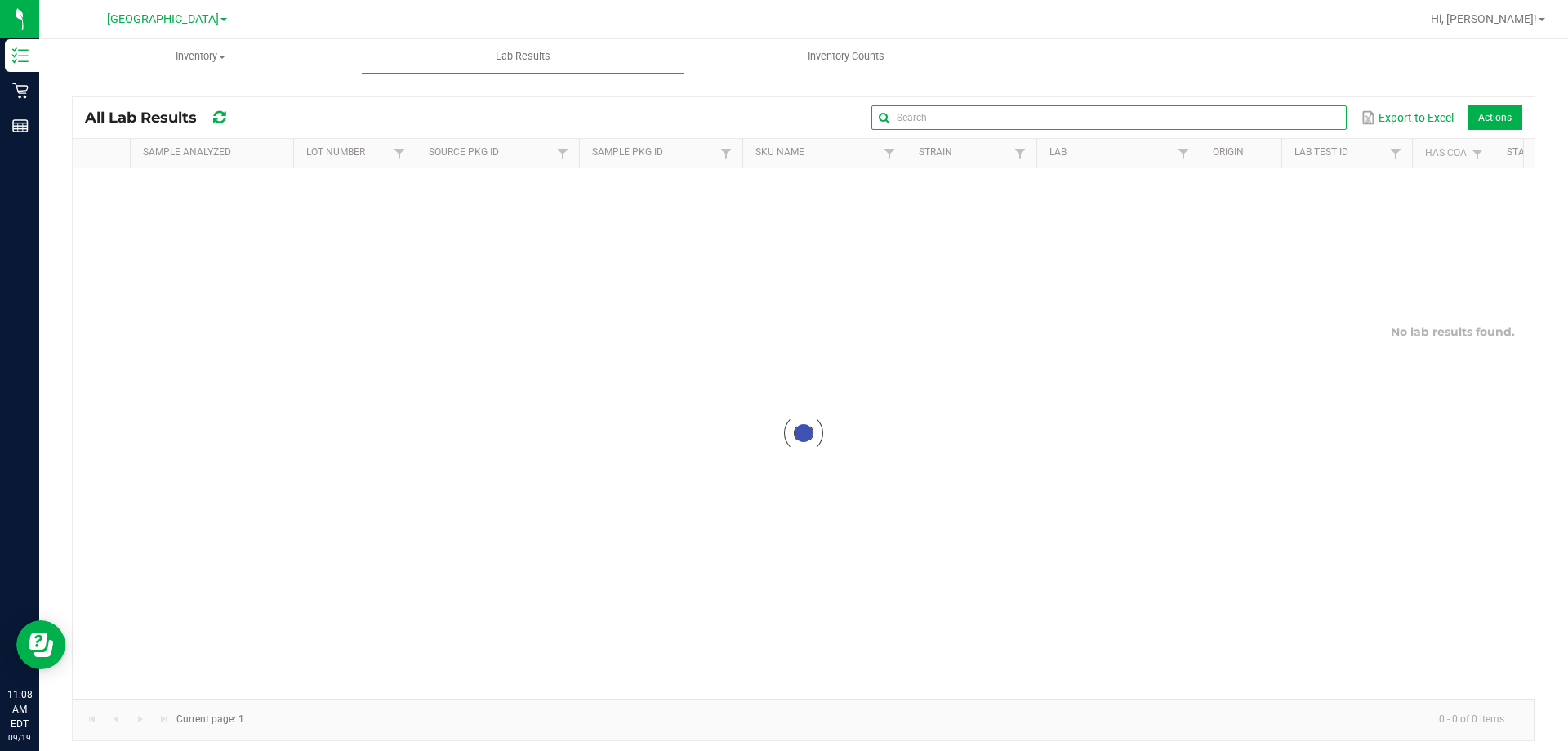
click at [1303, 116] on input "text" at bounding box center [1108, 117] width 475 height 24
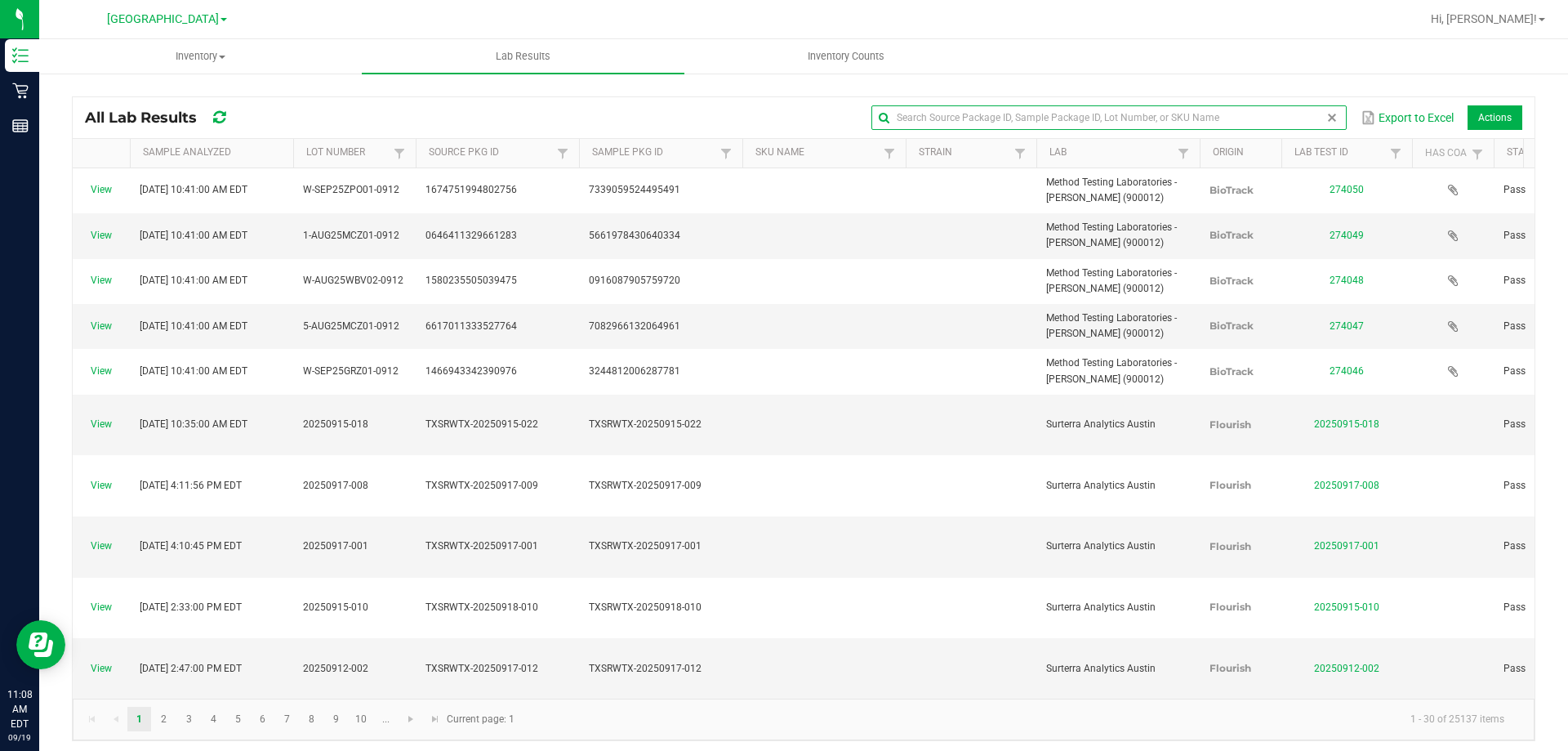
click at [1228, 122] on input "text" at bounding box center [1108, 117] width 475 height 24
type input "aml"
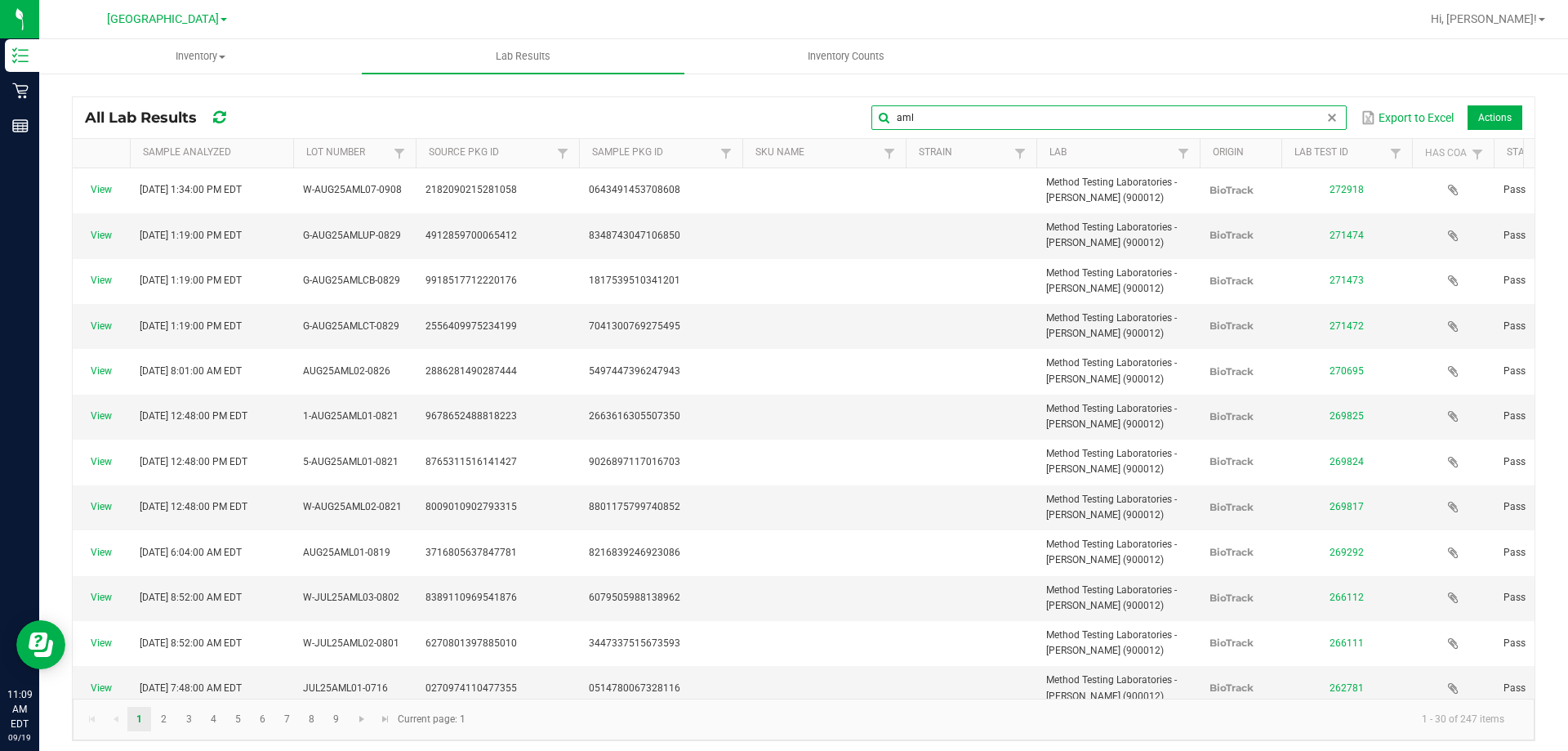
click at [1317, 124] on input "aml" at bounding box center [1108, 117] width 475 height 24
click at [1326, 117] on span at bounding box center [1333, 118] width 13 height 13
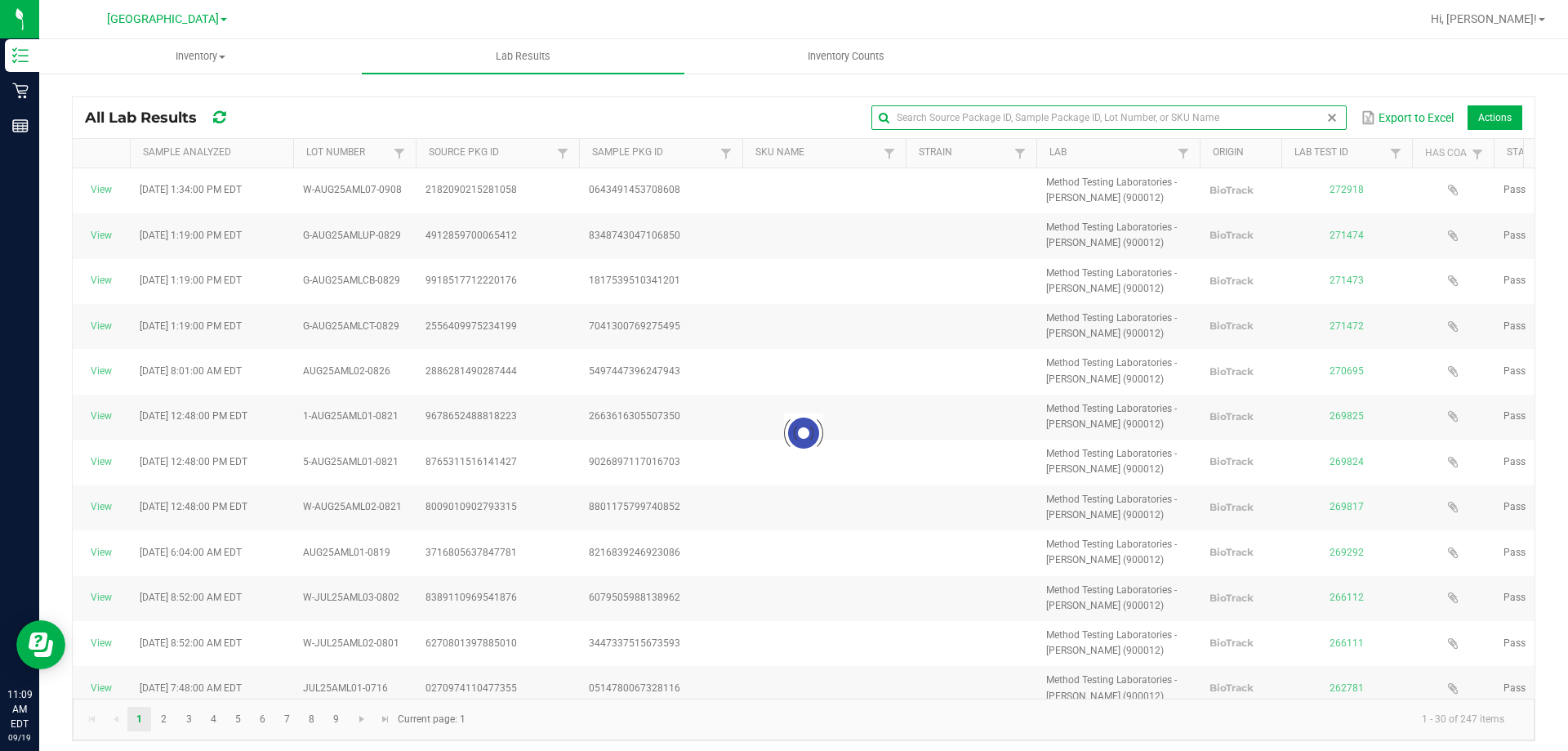
click at [1060, 116] on input "text" at bounding box center [1108, 117] width 475 height 24
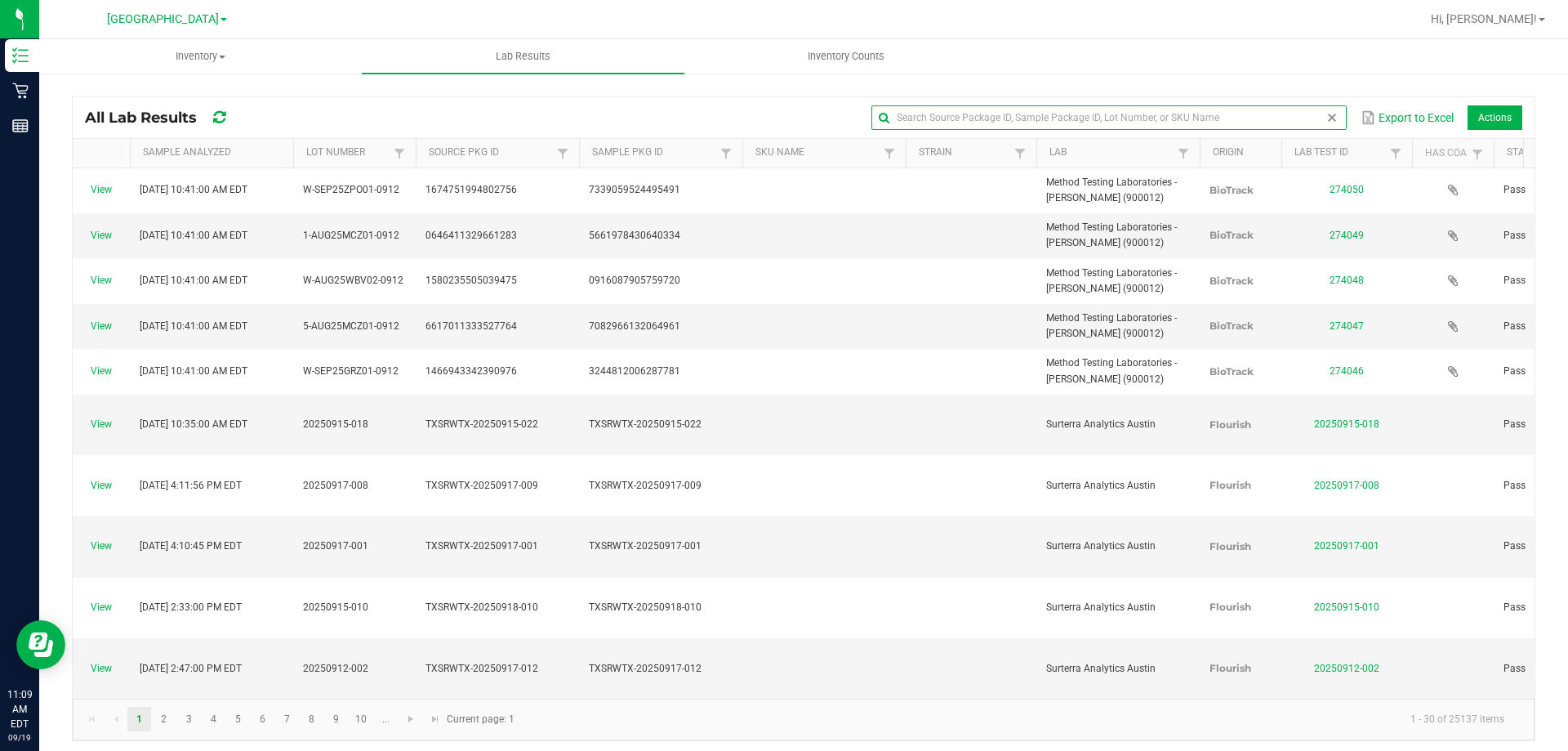
click at [1060, 116] on input "text" at bounding box center [1108, 117] width 475 height 24
type input "stg"
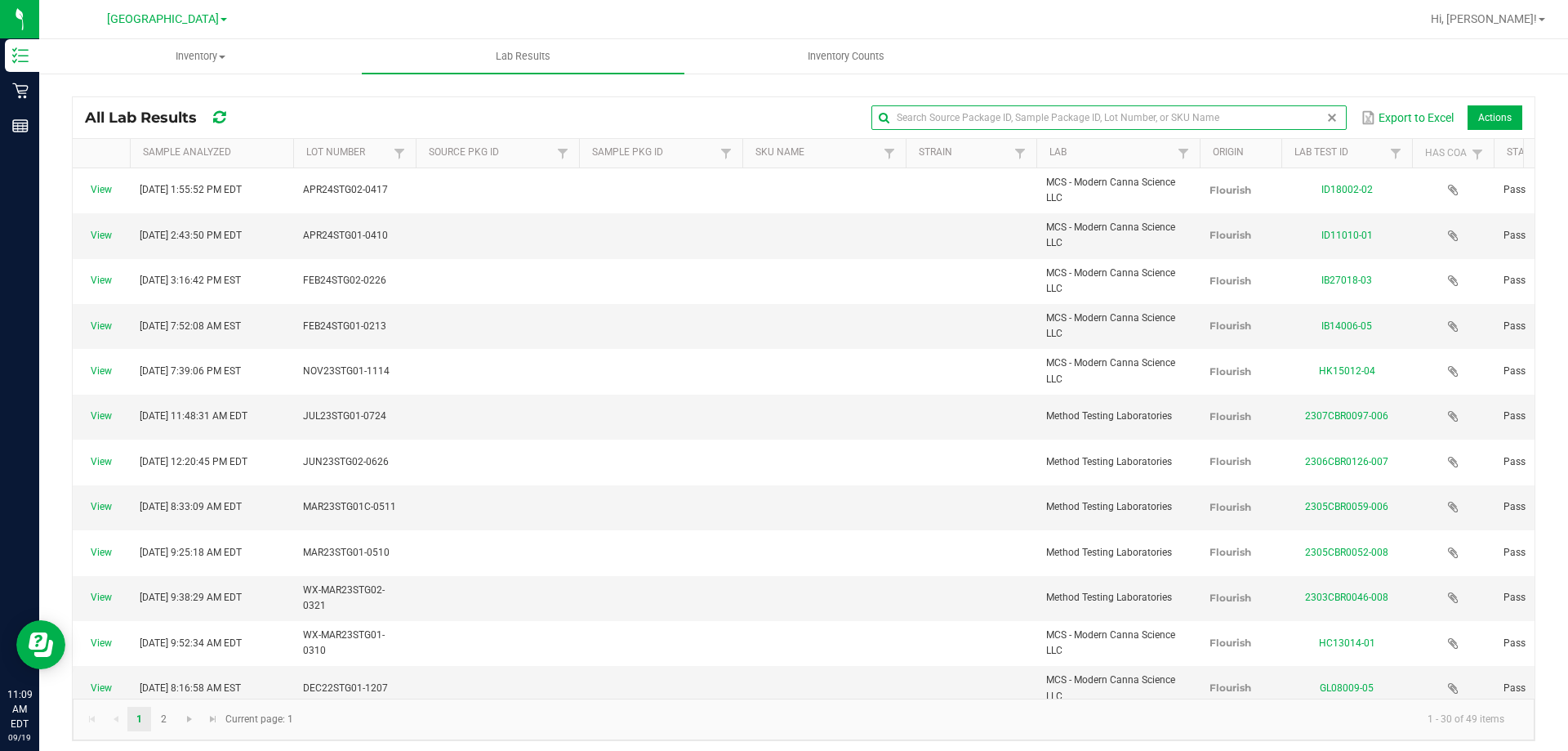
click at [1326, 116] on span at bounding box center [1333, 118] width 13 height 13
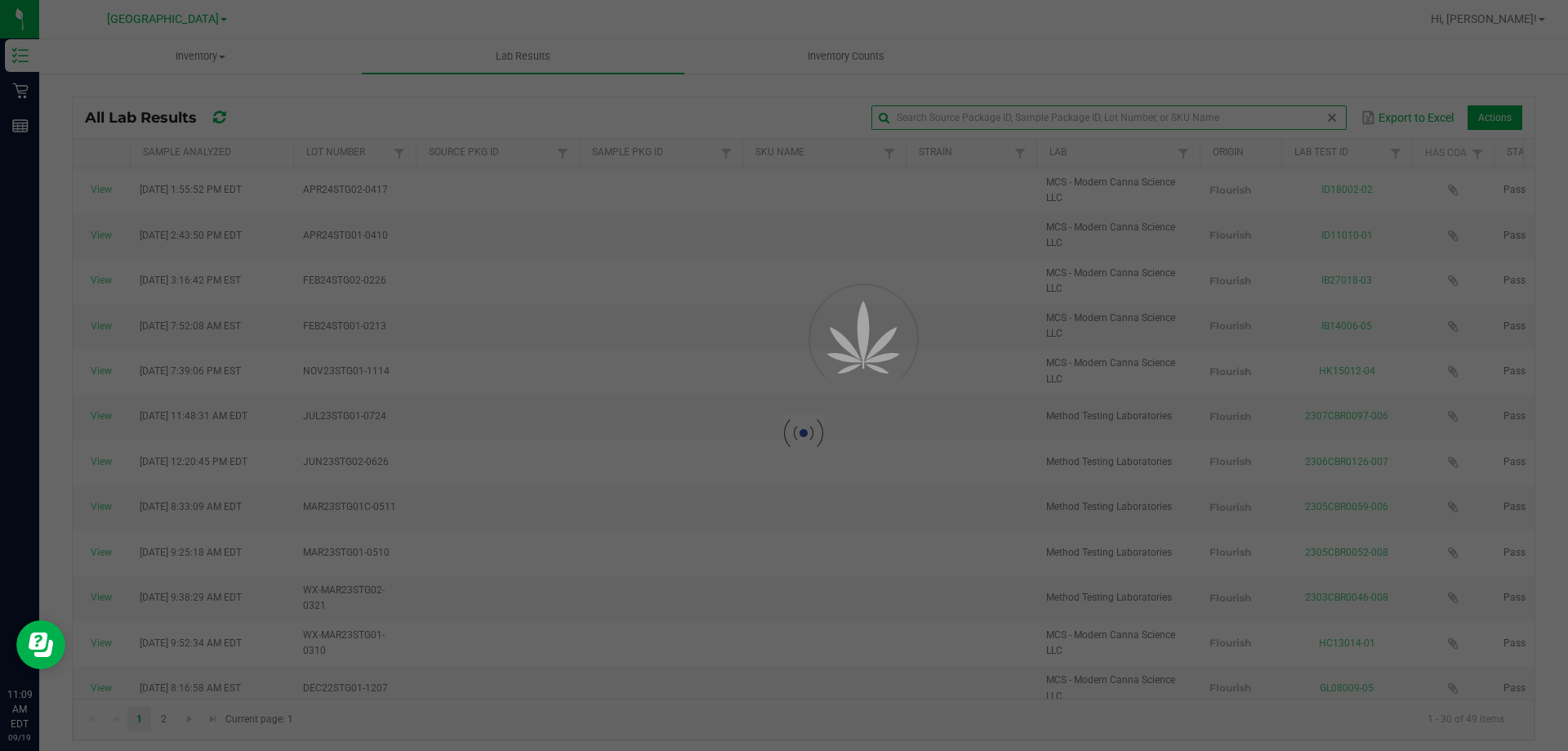
click at [1031, 115] on input "text" at bounding box center [1108, 117] width 475 height 24
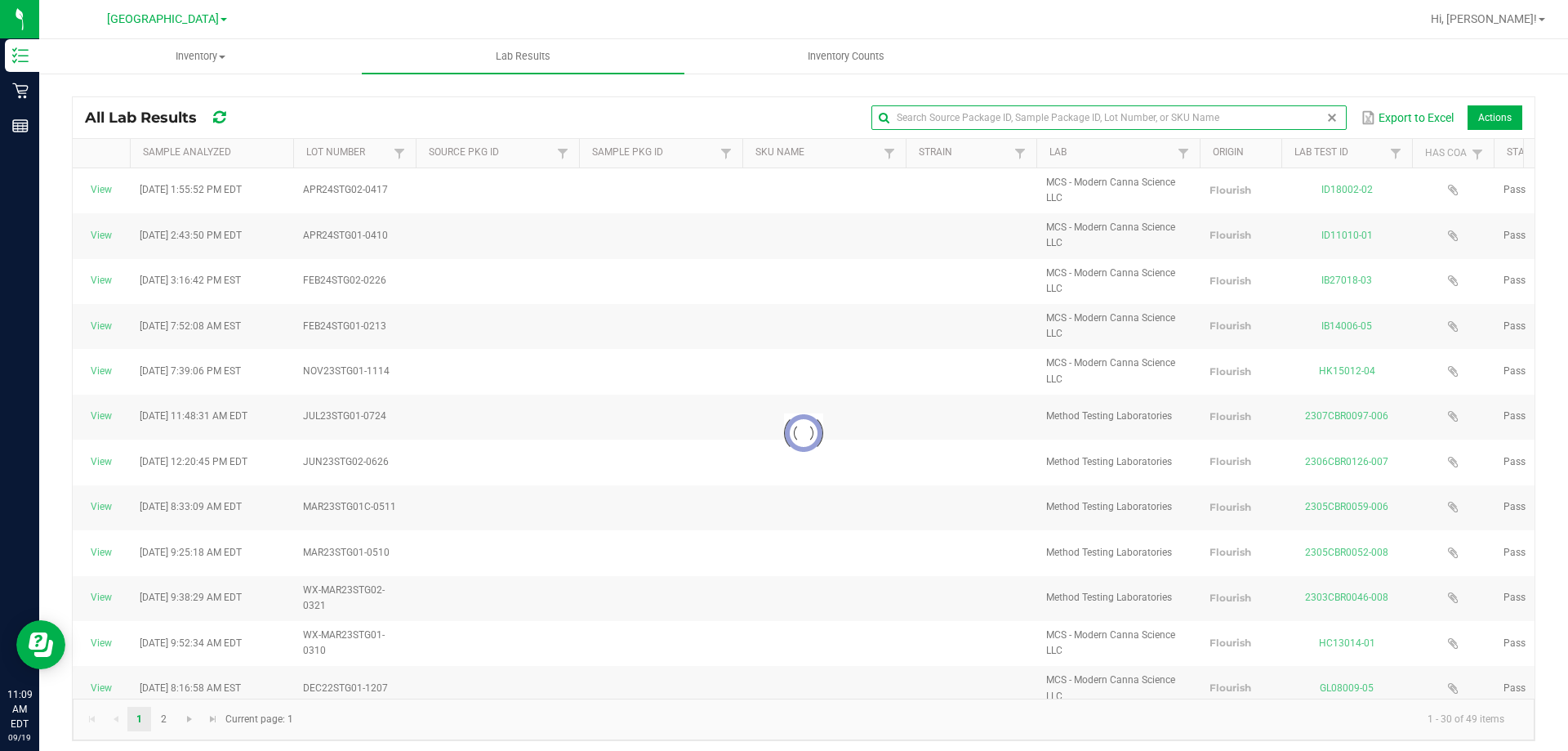
click at [1031, 115] on input "text" at bounding box center [1108, 117] width 475 height 24
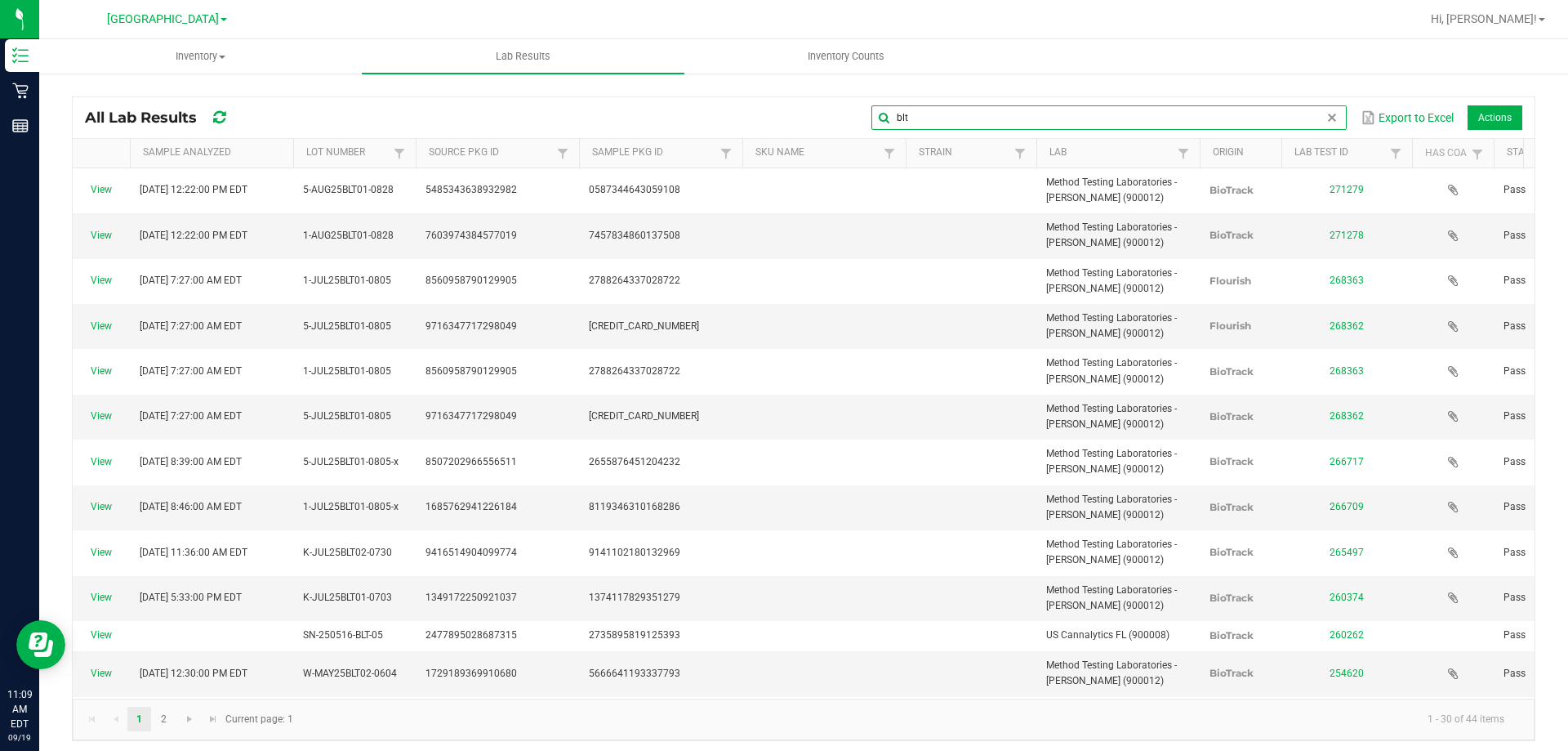
click at [1184, 128] on input "blt" at bounding box center [1108, 117] width 475 height 24
type input "t17"
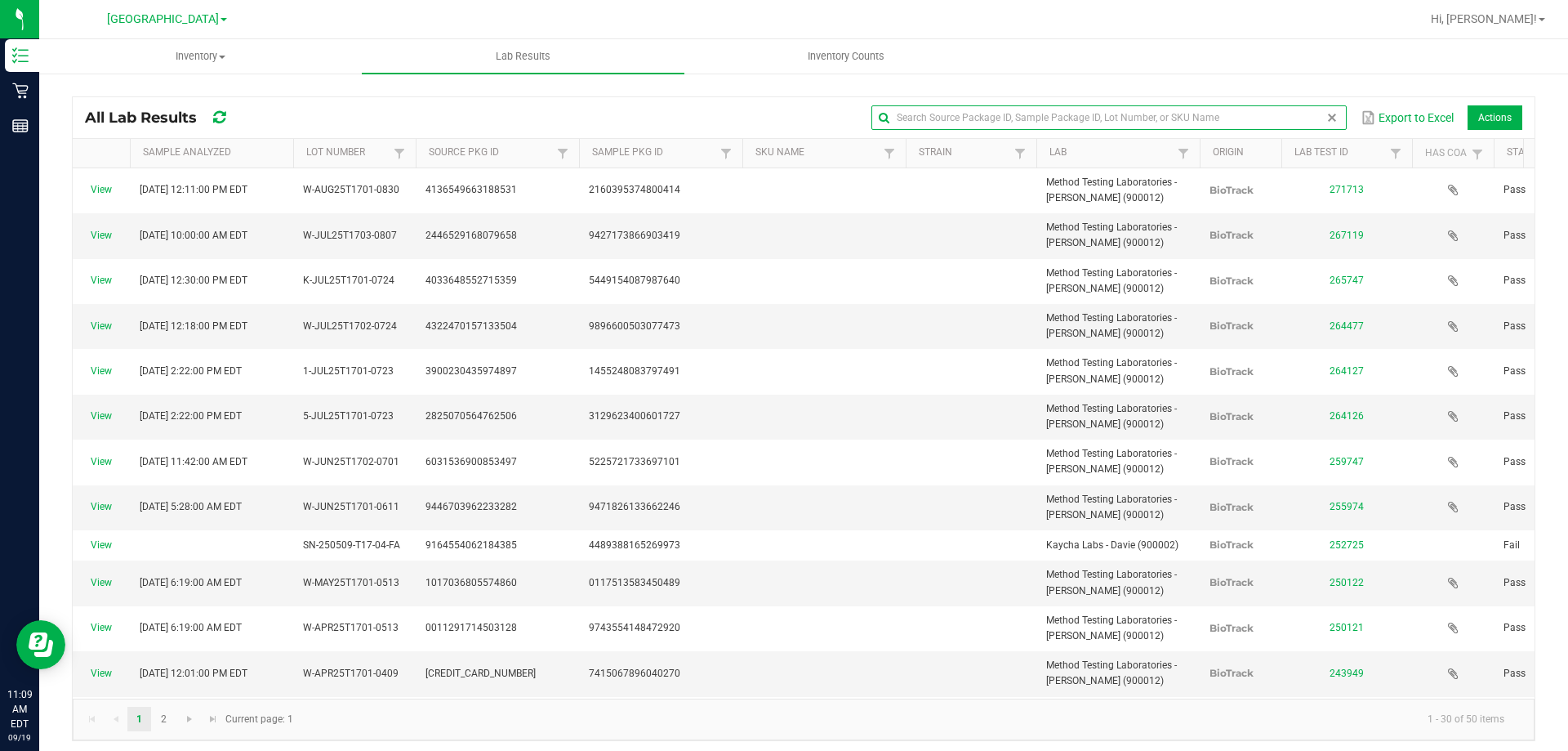
click at [1326, 117] on span at bounding box center [1333, 118] width 13 height 13
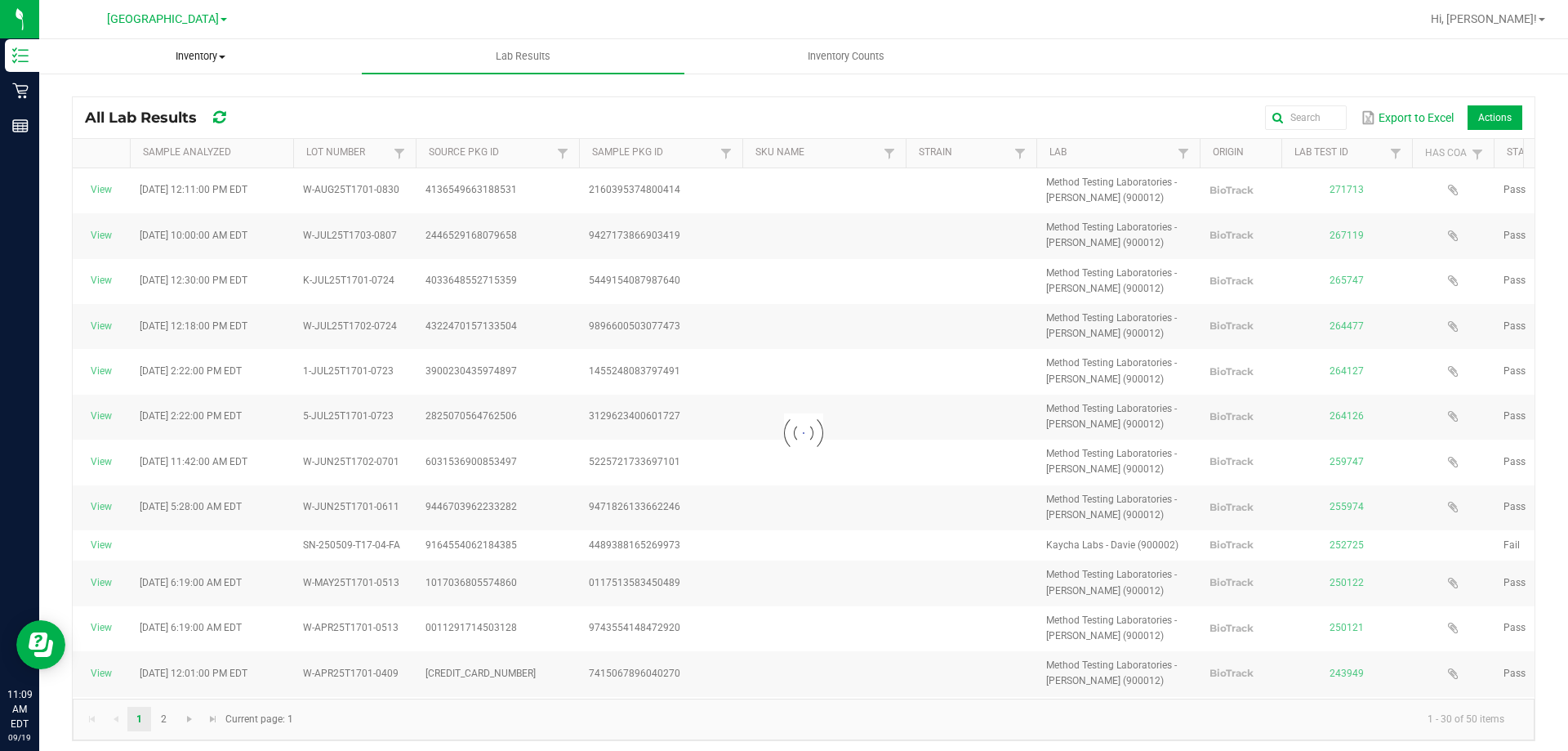
click at [180, 46] on uib-tab-heading "Inventory All packages All inventory Waste log" at bounding box center [200, 56] width 321 height 33
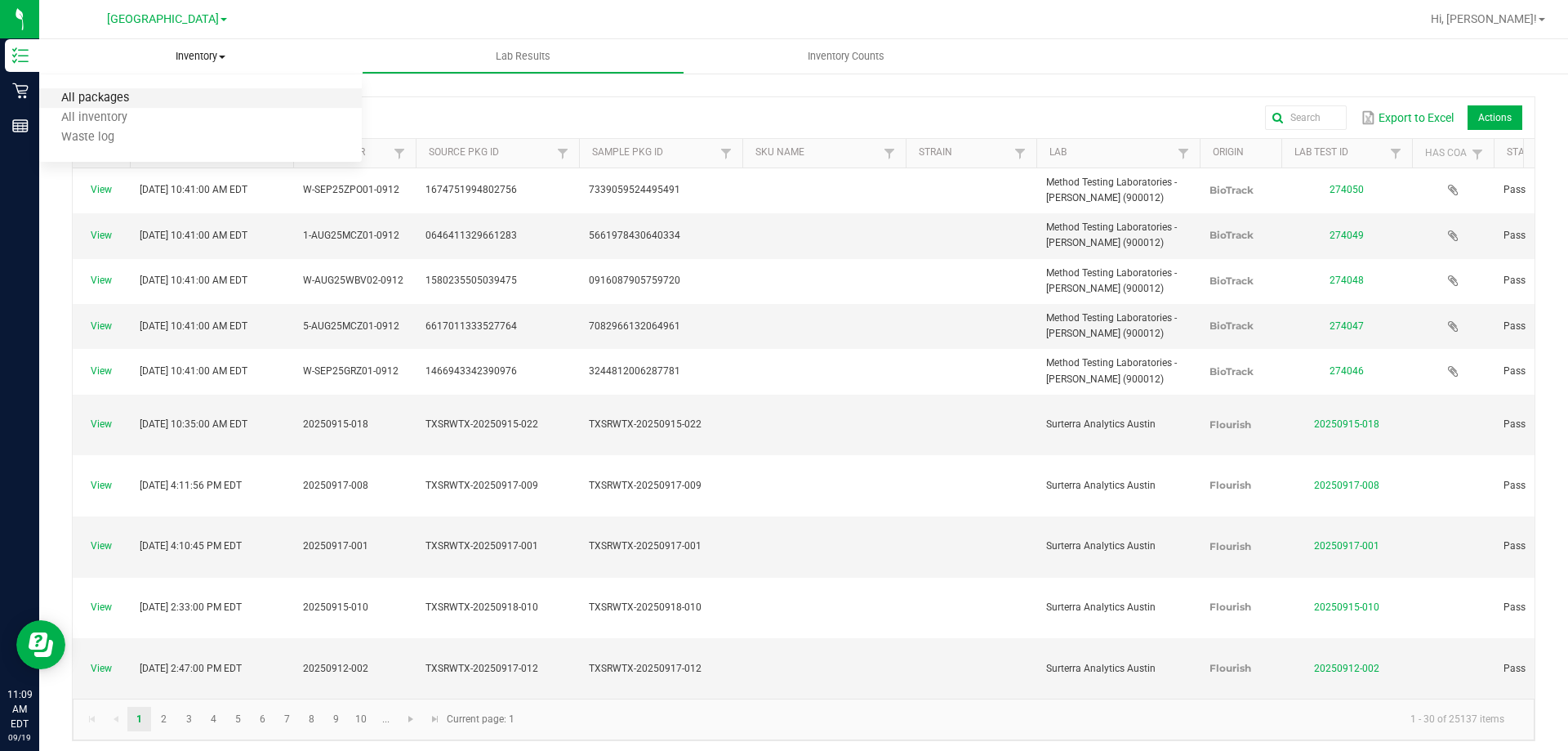
click at [129, 95] on span "All packages" at bounding box center [95, 98] width 112 height 14
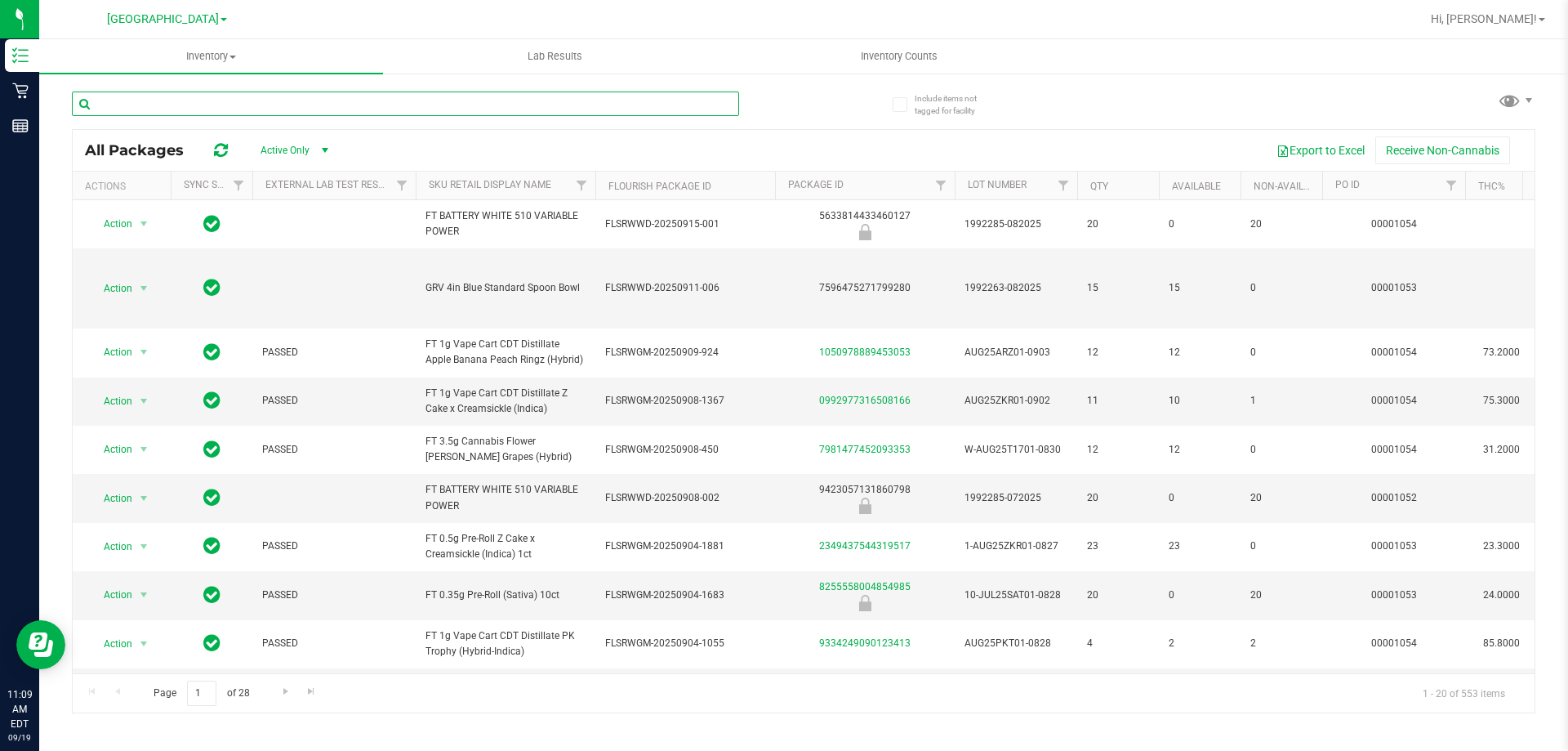
click at [229, 101] on input "text" at bounding box center [406, 103] width 668 height 24
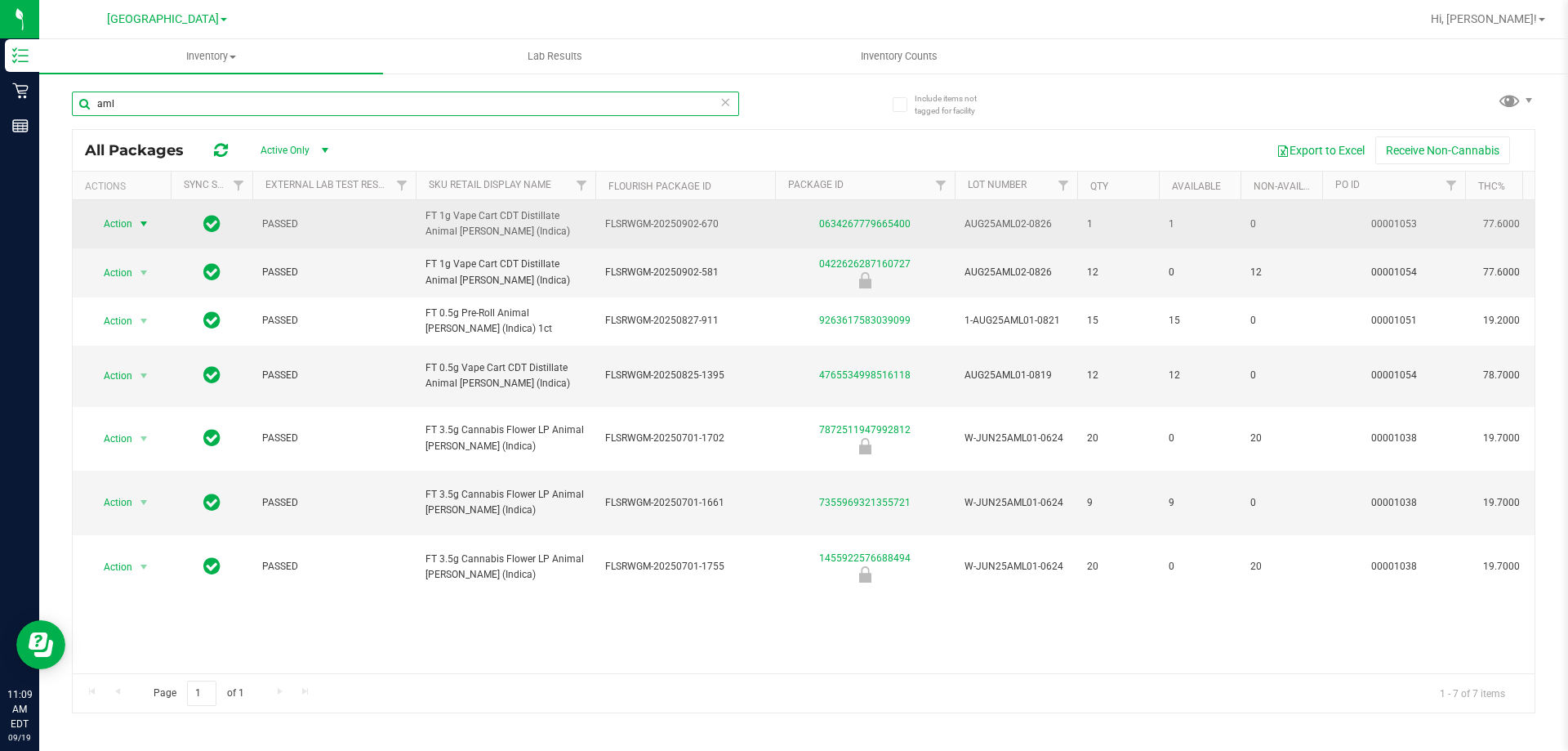
type input "aml"
click at [144, 224] on span "select" at bounding box center [144, 224] width 13 height 13
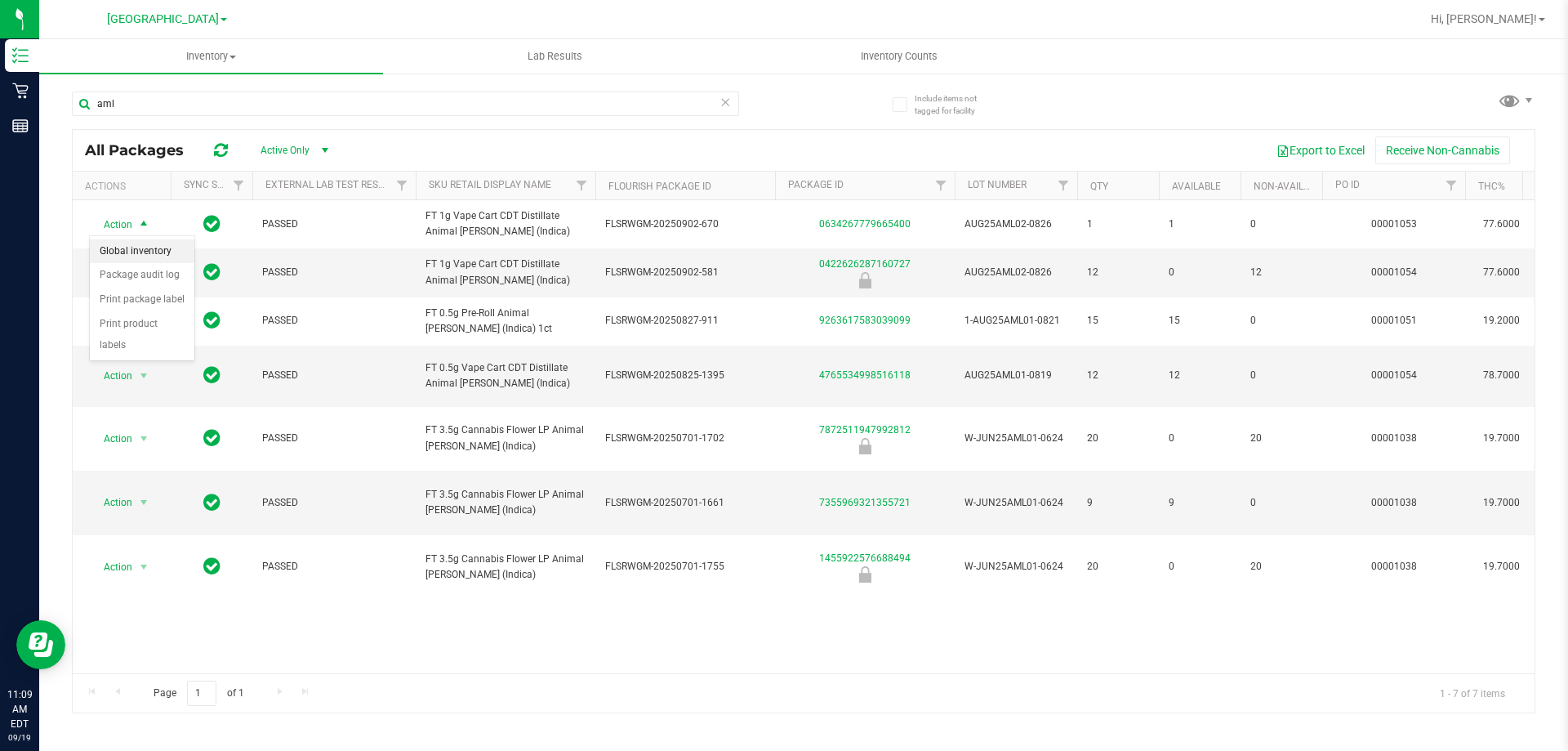
click at [152, 248] on li "Global inventory" at bounding box center [142, 251] width 104 height 24
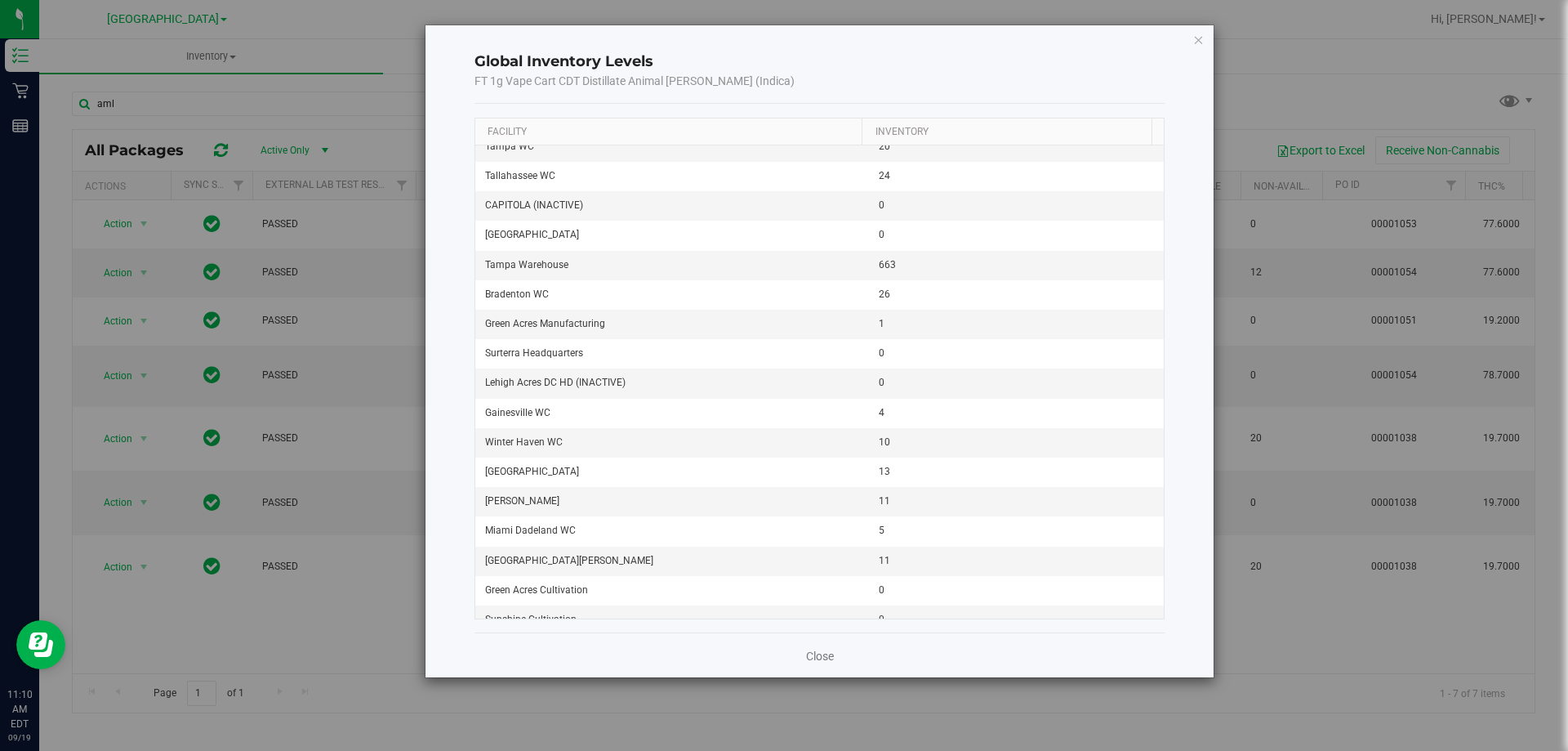
scroll to position [1960, 0]
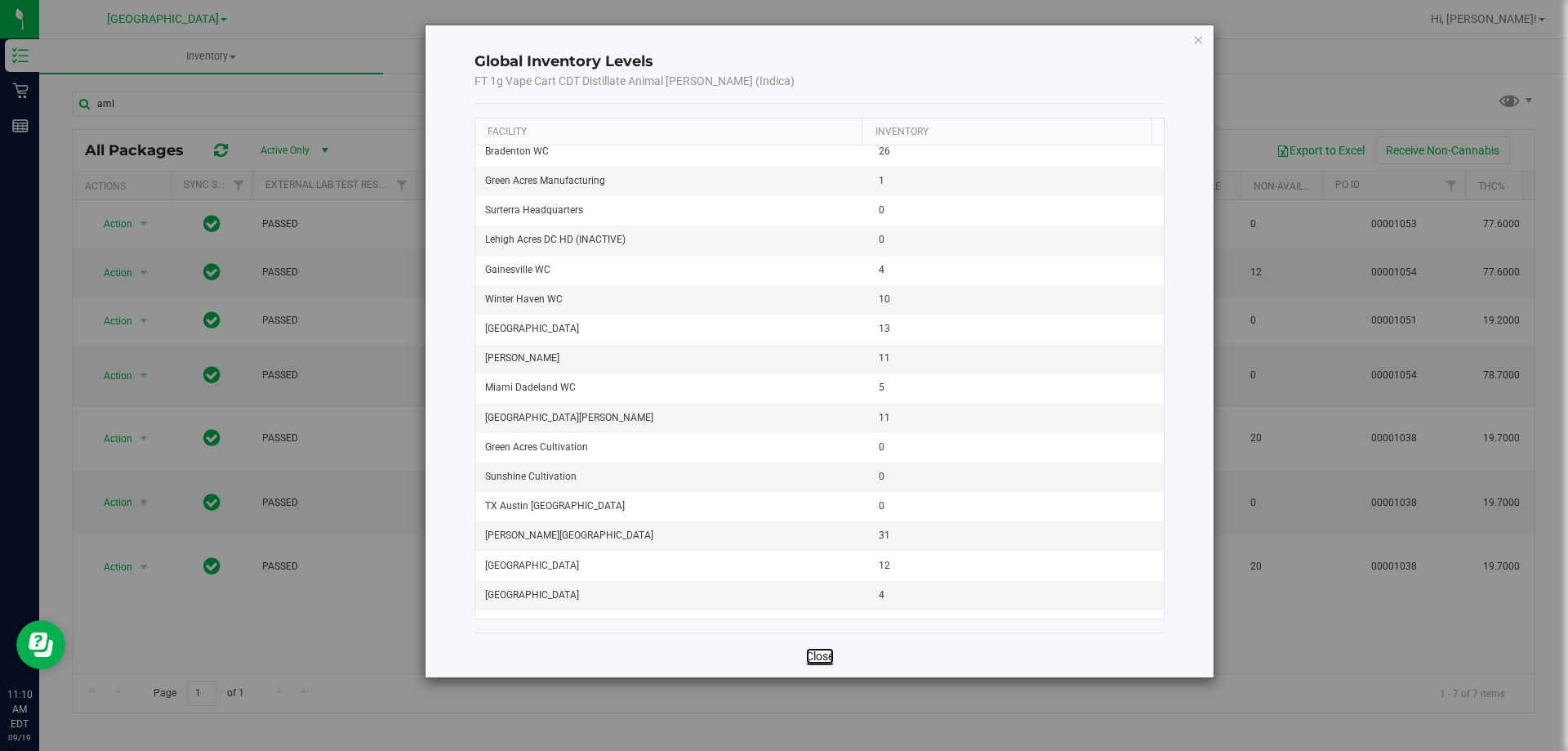
click at [829, 657] on link "Close" at bounding box center [819, 656] width 28 height 17
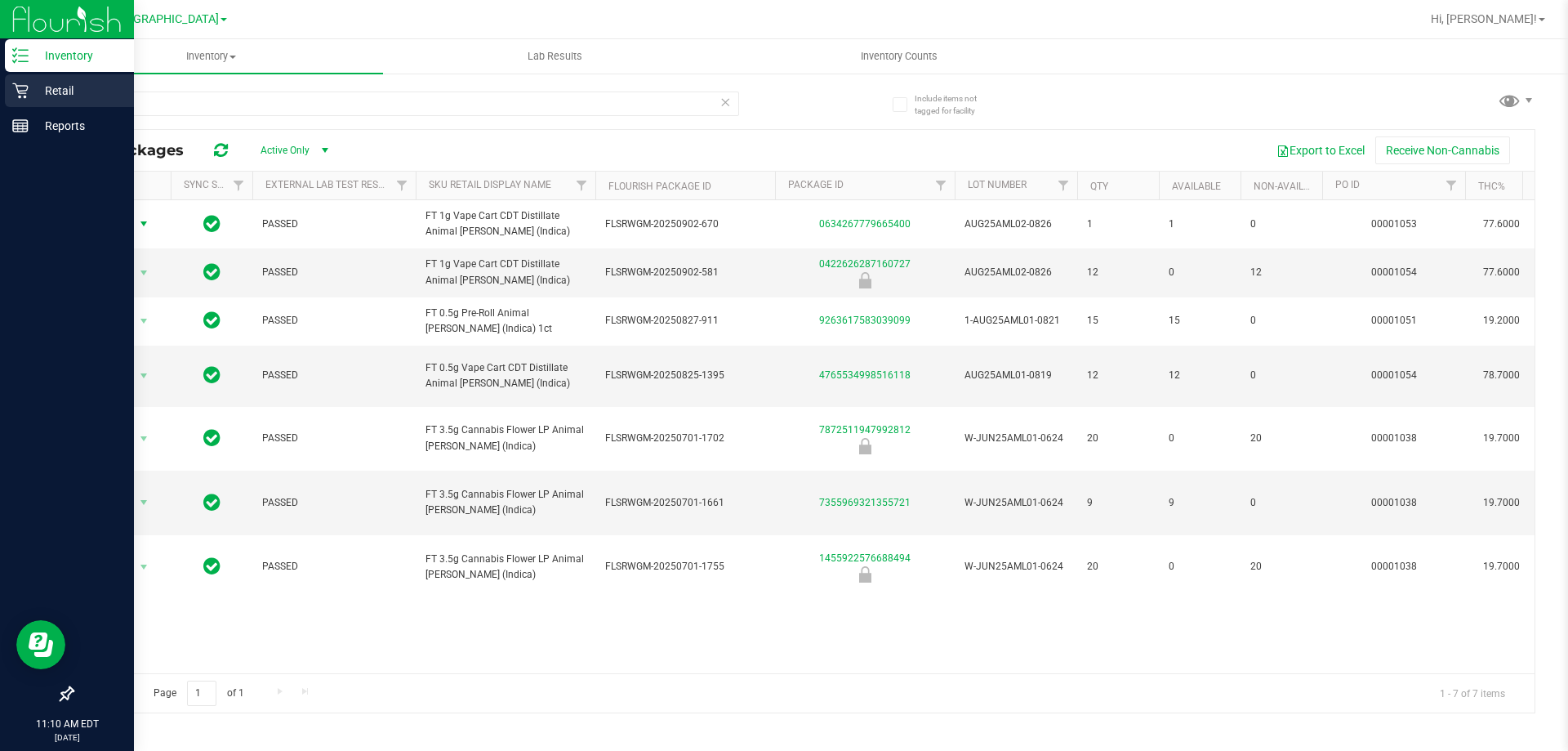
click at [31, 90] on p "Retail" at bounding box center [77, 90] width 98 height 19
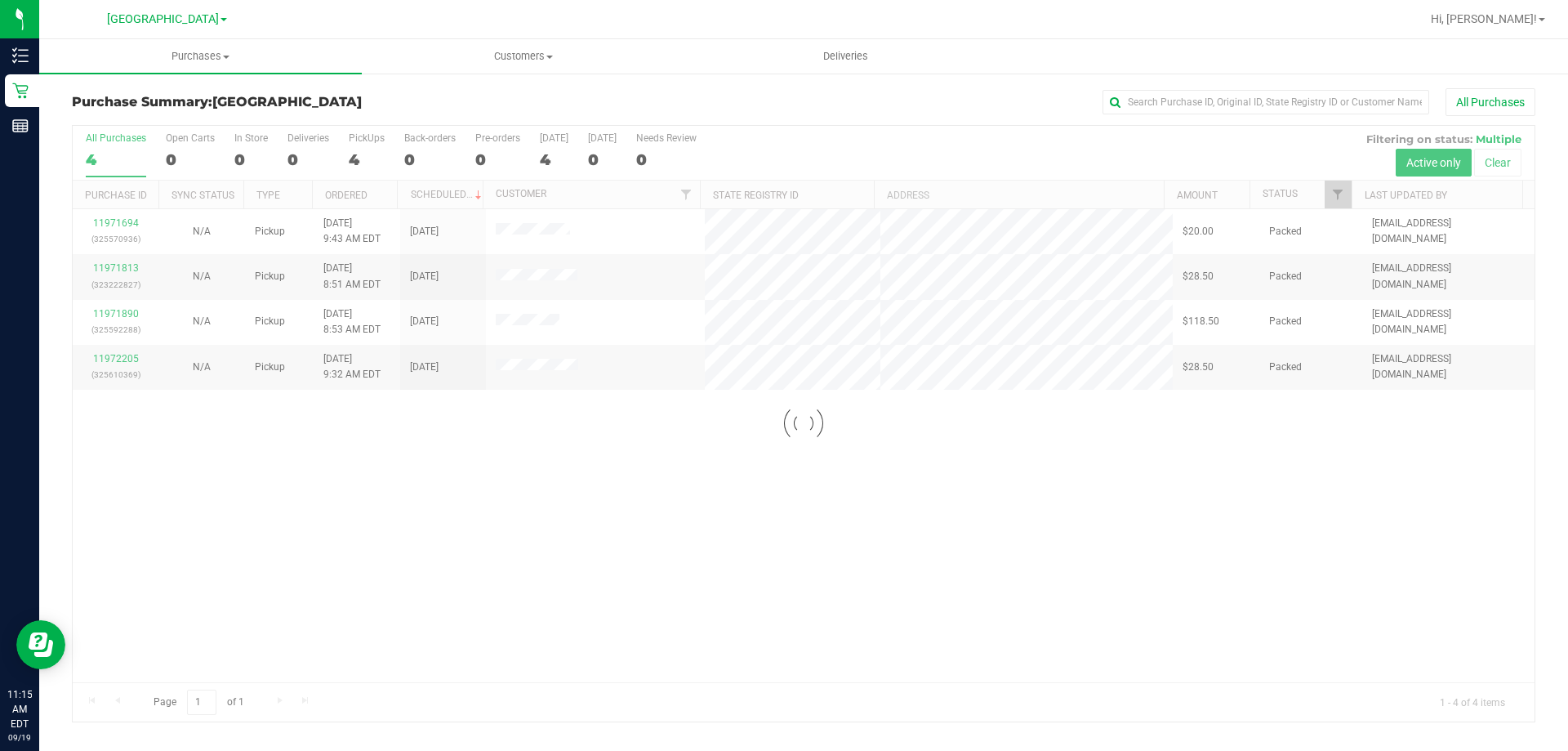
click at [1090, 623] on div at bounding box center [804, 424] width 1462 height 596
